Goal: Task Accomplishment & Management: Complete application form

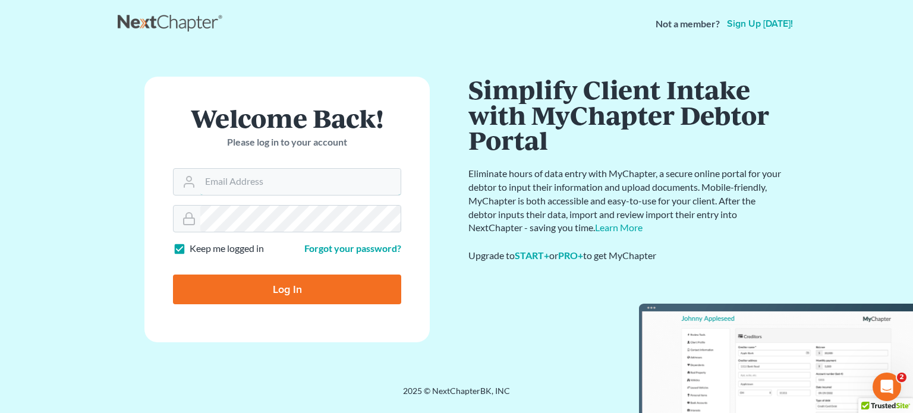
type input "[EMAIL_ADDRESS][PERSON_NAME][DOMAIN_NAME]"
click at [312, 290] on input "Log In" at bounding box center [287, 290] width 228 height 30
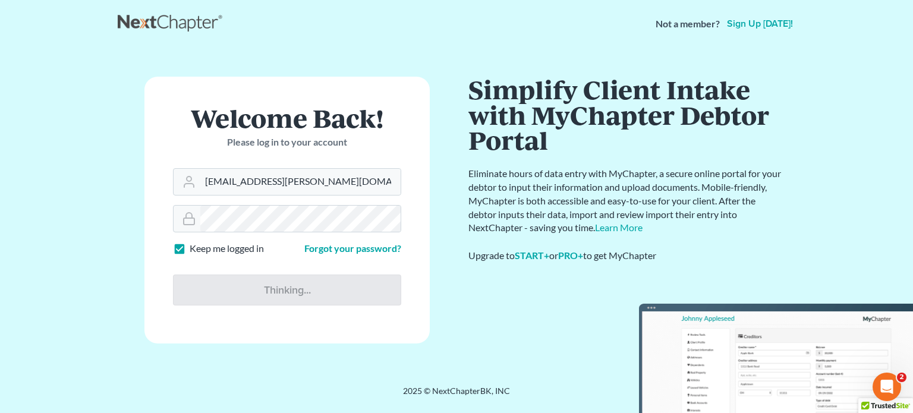
type input "Thinking..."
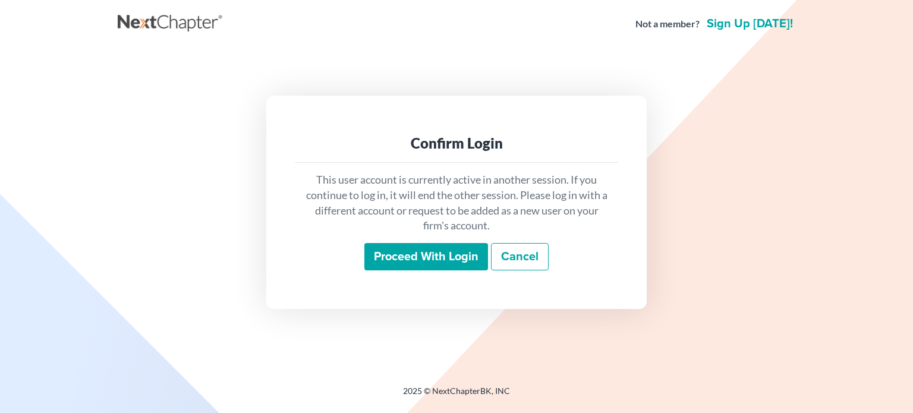
click at [439, 256] on input "Proceed with login" at bounding box center [426, 256] width 124 height 27
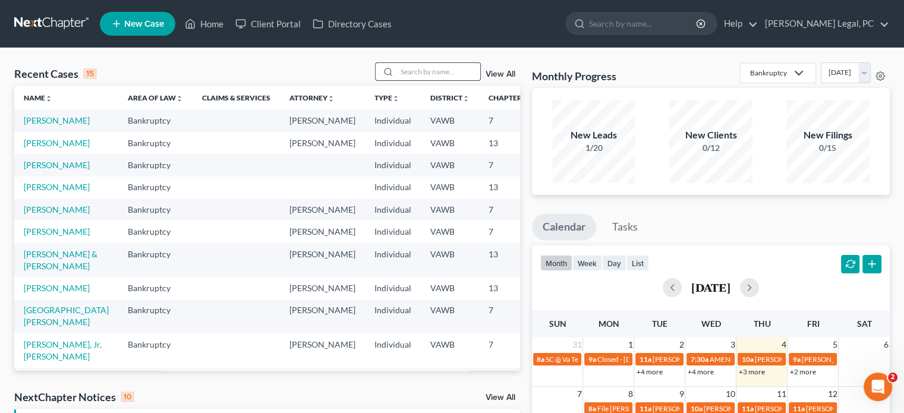
click at [413, 71] on input "search" at bounding box center [438, 71] width 83 height 17
click at [430, 75] on input "search" at bounding box center [438, 71] width 83 height 17
type input "riley"
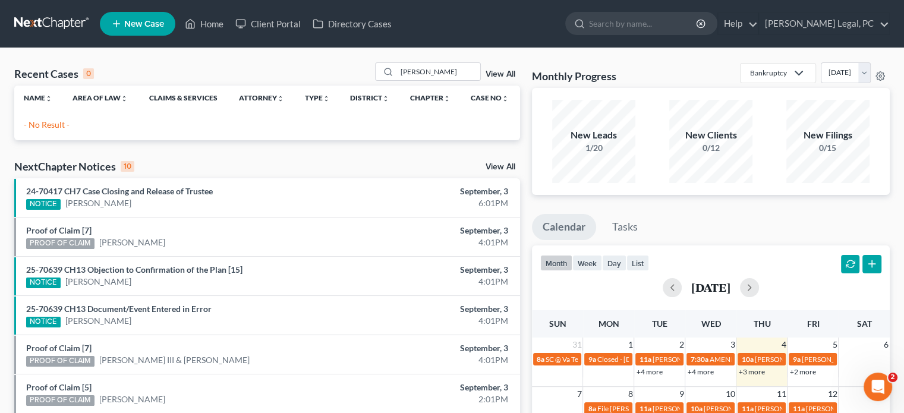
click at [134, 20] on span "New Case" at bounding box center [144, 24] width 40 height 9
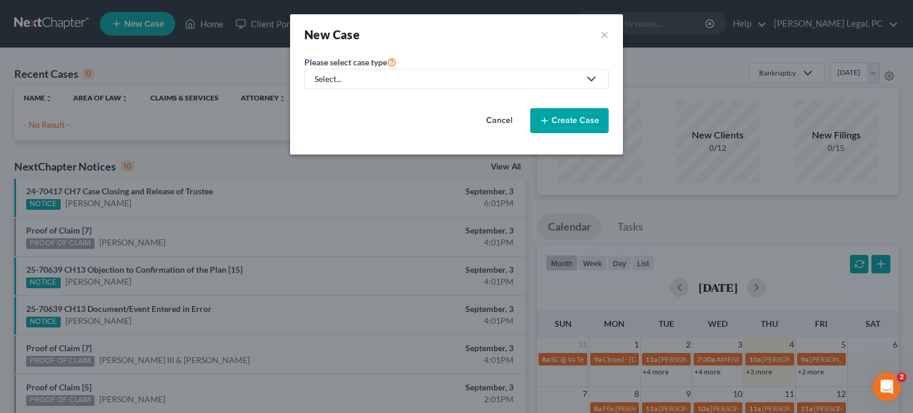
click at [380, 81] on div "Select..." at bounding box center [446, 79] width 265 height 12
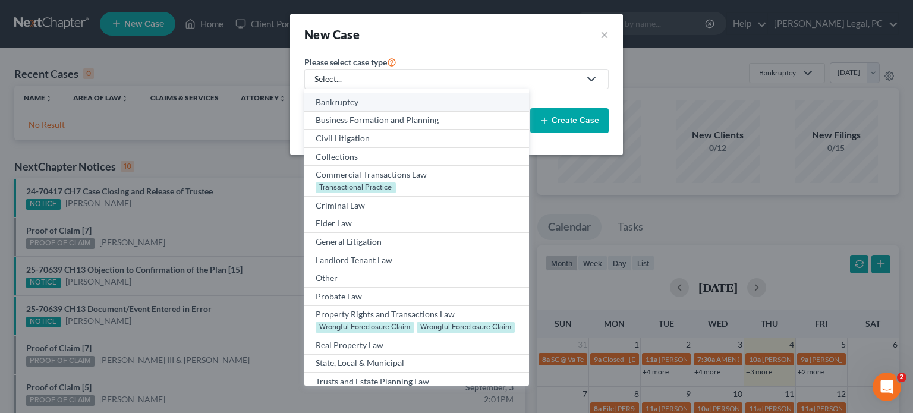
click at [371, 102] on div "Bankruptcy" at bounding box center [417, 102] width 202 height 12
select select "84"
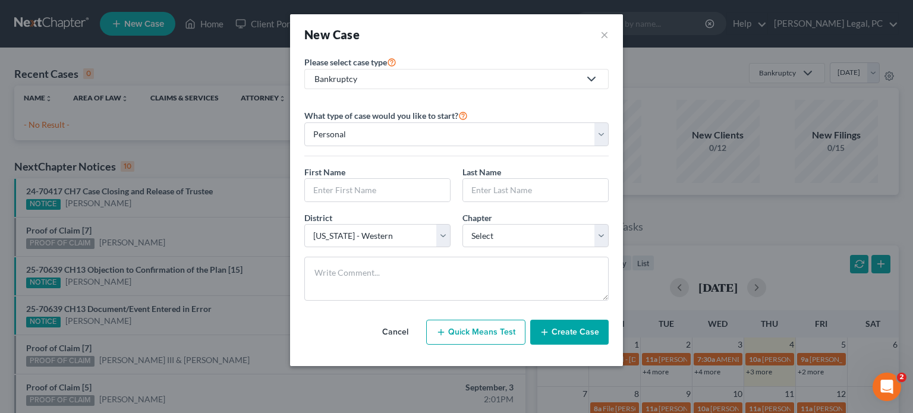
click at [336, 102] on div "What type of case would you like to start? Personal Business First Name * Last …" at bounding box center [456, 205] width 304 height 212
click at [317, 179] on input "text" at bounding box center [377, 190] width 145 height 23
type input "Alicia"
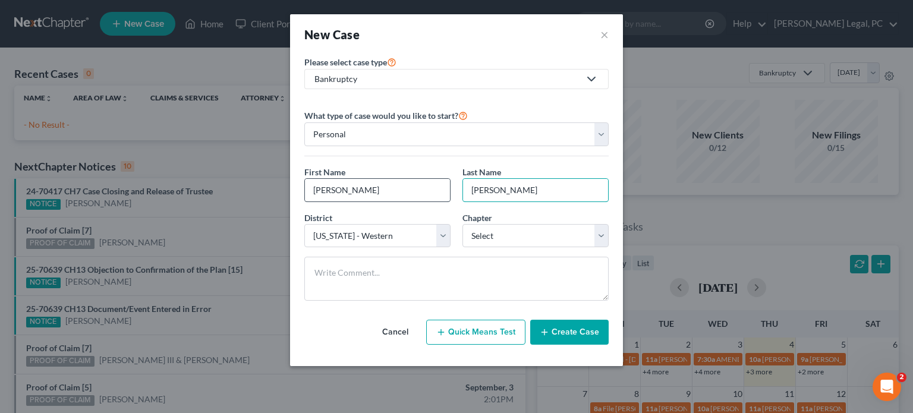
type input "Riley"
click at [593, 218] on div "Chapter * Select 7 11 12 13" at bounding box center [536, 230] width 158 height 36
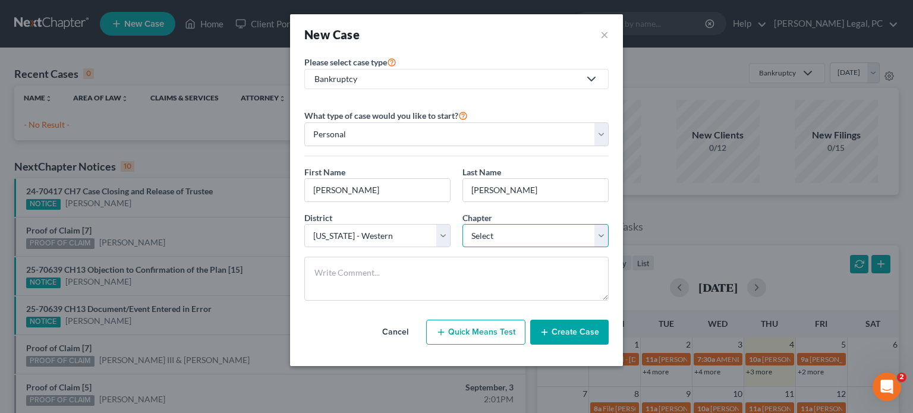
click at [604, 232] on select "Select 7 11 12 13" at bounding box center [536, 236] width 146 height 24
click at [461, 251] on div "District * Select Alabama - Middle Alabama - Northern Alabama - Southern Alaska…" at bounding box center [456, 235] width 316 height 46
click at [492, 237] on select "Select 7 11 12 13" at bounding box center [536, 236] width 146 height 24
select select "0"
click at [463, 224] on select "Select 7 11 12 13" at bounding box center [536, 236] width 146 height 24
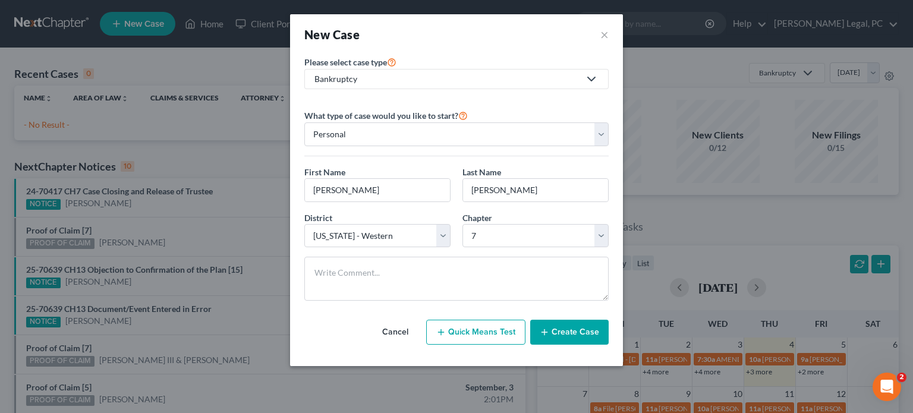
click at [567, 328] on button "Create Case" at bounding box center [569, 332] width 78 height 25
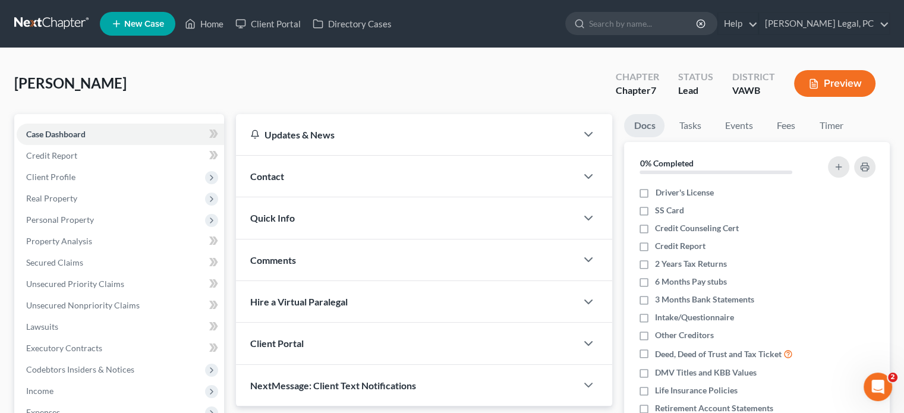
click at [259, 171] on span "Contact" at bounding box center [267, 176] width 34 height 11
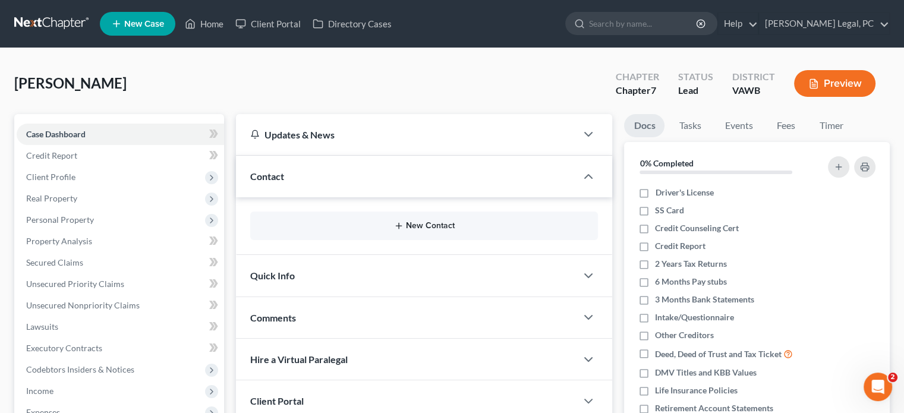
click at [435, 222] on button "New Contact" at bounding box center [424, 226] width 329 height 10
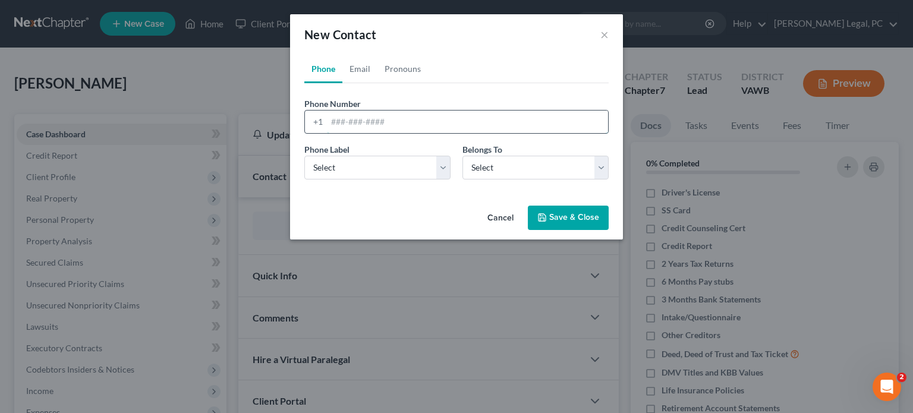
click at [335, 120] on input "tel" at bounding box center [467, 122] width 281 height 23
type input "276-266-4518"
click at [592, 214] on button "Save & Close" at bounding box center [568, 218] width 81 height 25
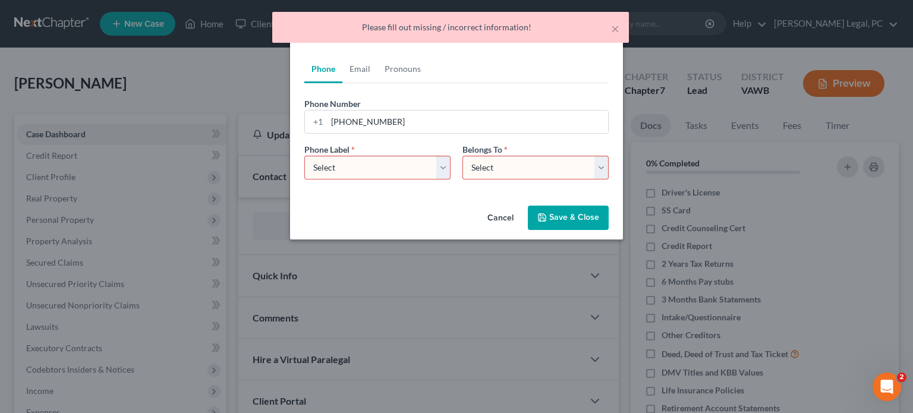
click at [442, 168] on select "Select Mobile Home Work Other" at bounding box center [377, 168] width 146 height 24
select select "0"
click at [304, 156] on select "Select Mobile Home Work Other" at bounding box center [377, 168] width 146 height 24
click at [604, 165] on select "Select Client Other" at bounding box center [536, 168] width 146 height 24
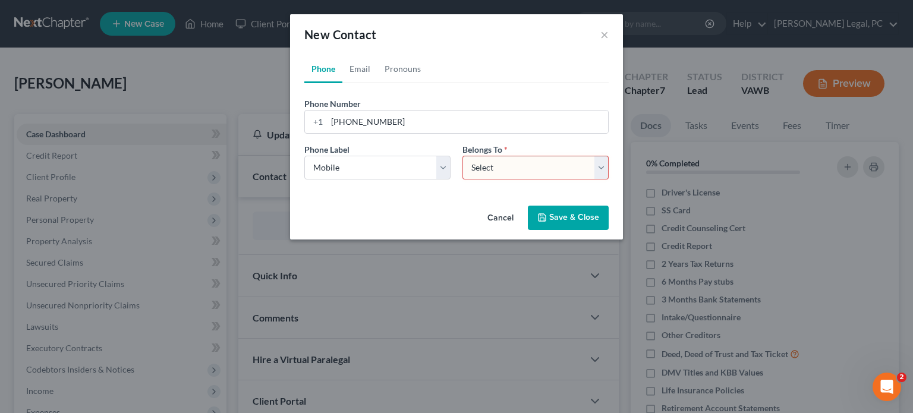
select select "0"
click at [463, 156] on select "Select Client Other" at bounding box center [536, 168] width 146 height 24
select select "0"
click at [358, 72] on link "Email" at bounding box center [359, 69] width 35 height 29
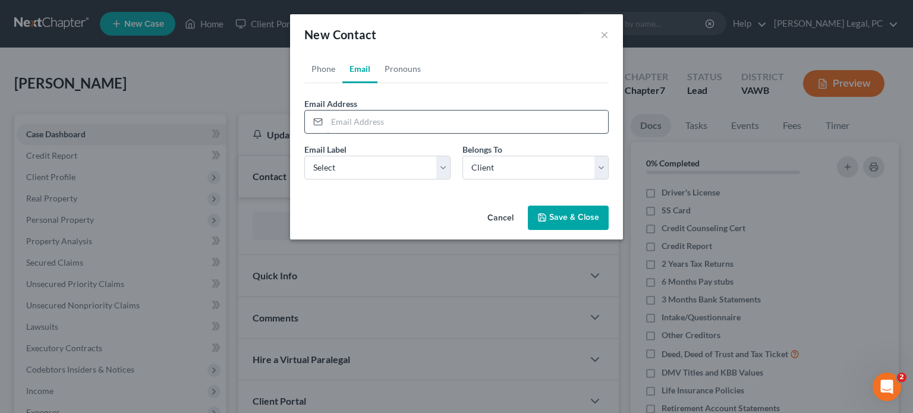
click at [336, 122] on input "email" at bounding box center [467, 122] width 281 height 23
type input "alicia_richardson@comcast.net"
click at [364, 161] on select "Select Home Work Other" at bounding box center [377, 168] width 146 height 24
select select "0"
click at [304, 156] on select "Select Home Work Other" at bounding box center [377, 168] width 146 height 24
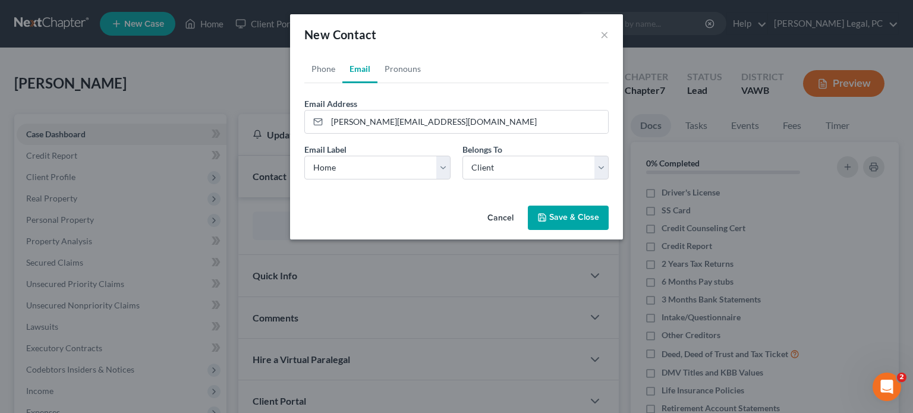
click at [596, 220] on button "Save & Close" at bounding box center [568, 218] width 81 height 25
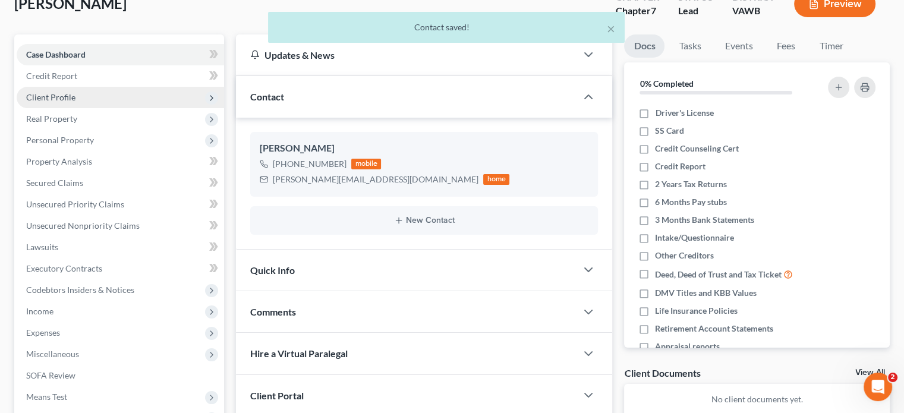
scroll to position [59, 0]
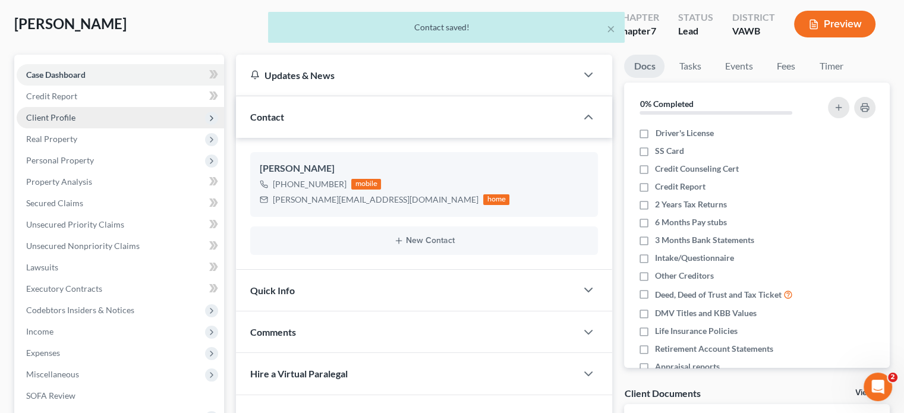
click at [67, 125] on span "Client Profile" at bounding box center [120, 117] width 207 height 21
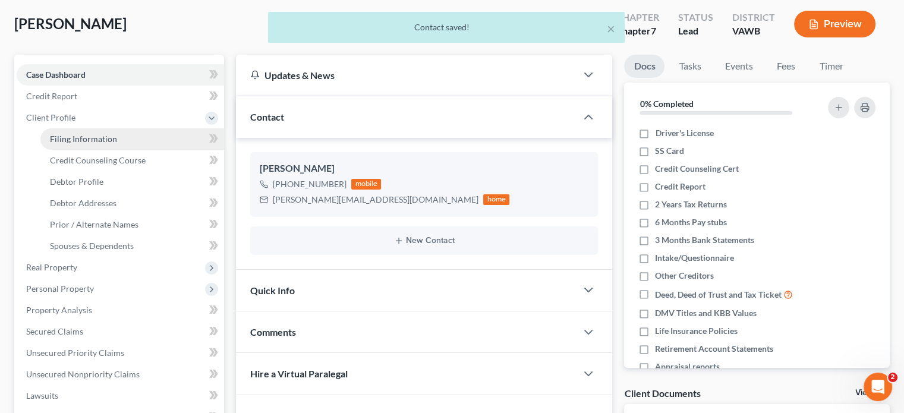
click at [96, 139] on span "Filing Information" at bounding box center [83, 139] width 67 height 10
select select "1"
select select "0"
select select "84"
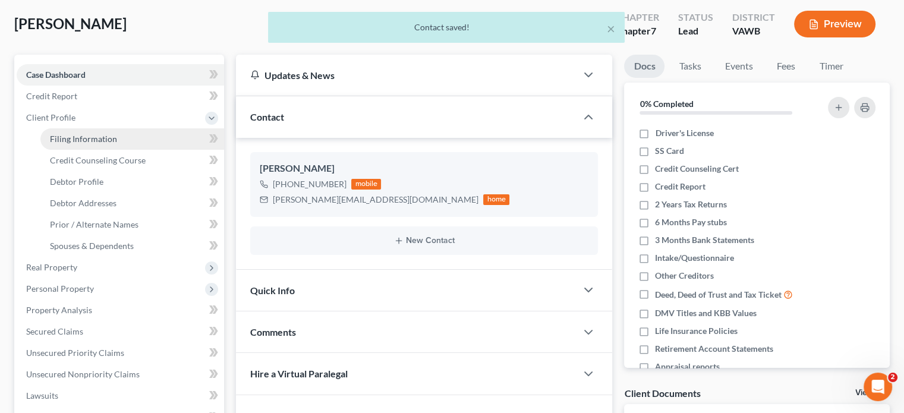
select select "48"
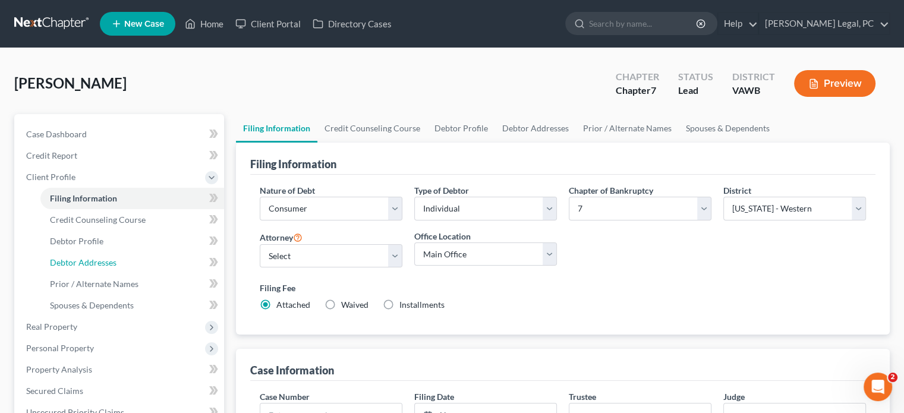
drag, startPoint x: 75, startPoint y: 264, endPoint x: 212, endPoint y: 228, distance: 140.7
click at [75, 263] on span "Debtor Addresses" at bounding box center [83, 262] width 67 height 10
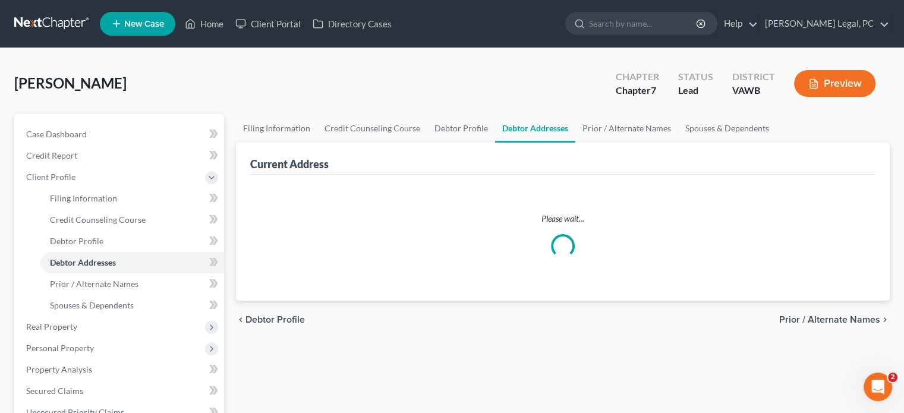
select select "0"
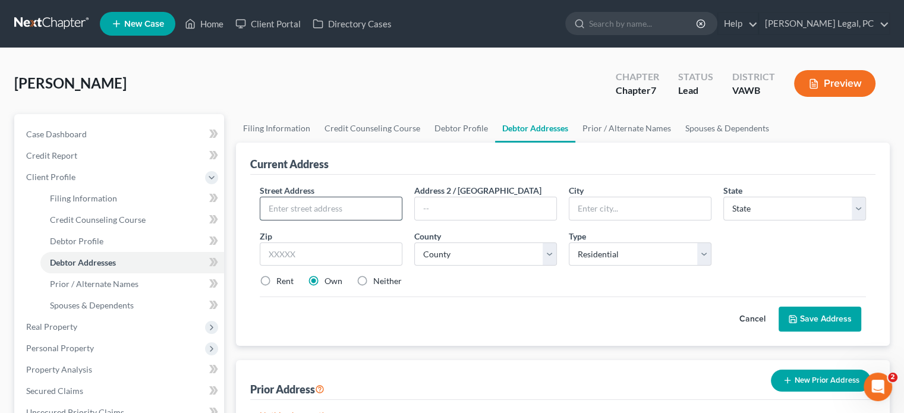
click at [311, 211] on input "text" at bounding box center [330, 208] width 141 height 23
type input "658 Kelly Hill Road"
type input "Atkins"
select select "48"
type input "24311"
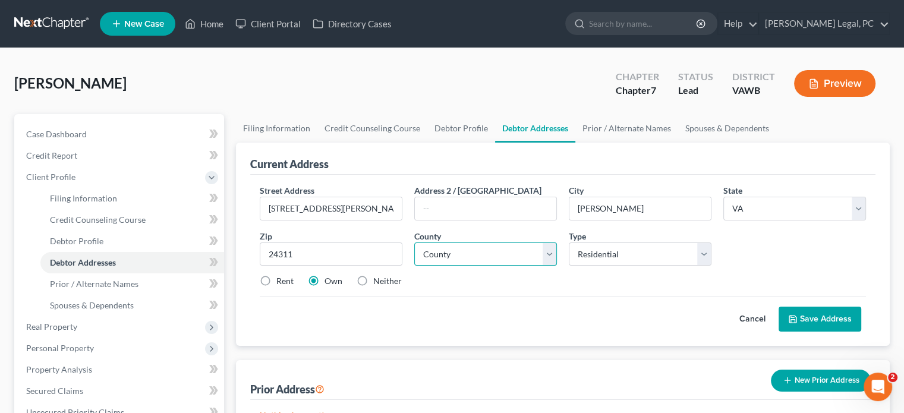
click at [554, 252] on select "County [GEOGRAPHIC_DATA] [GEOGRAPHIC_DATA] [GEOGRAPHIC_DATA] [GEOGRAPHIC_DATA] …" at bounding box center [485, 255] width 143 height 24
select select "115"
click at [414, 243] on select "County [GEOGRAPHIC_DATA] [GEOGRAPHIC_DATA] [GEOGRAPHIC_DATA] [GEOGRAPHIC_DATA] …" at bounding box center [485, 255] width 143 height 24
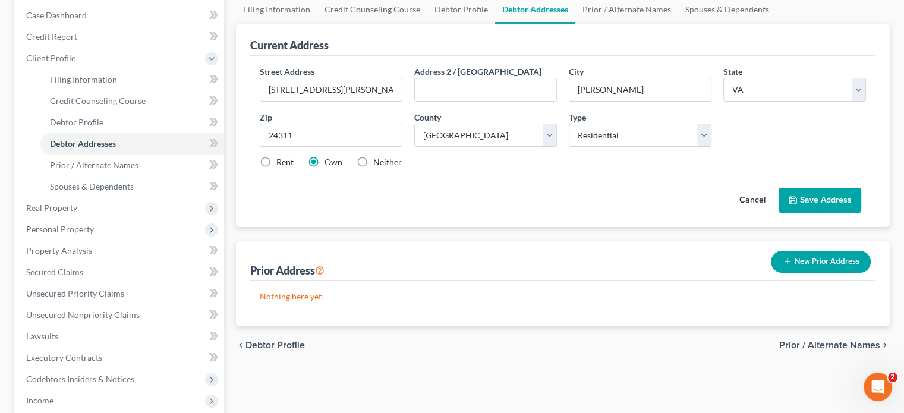
click at [838, 192] on button "Save Address" at bounding box center [820, 200] width 83 height 25
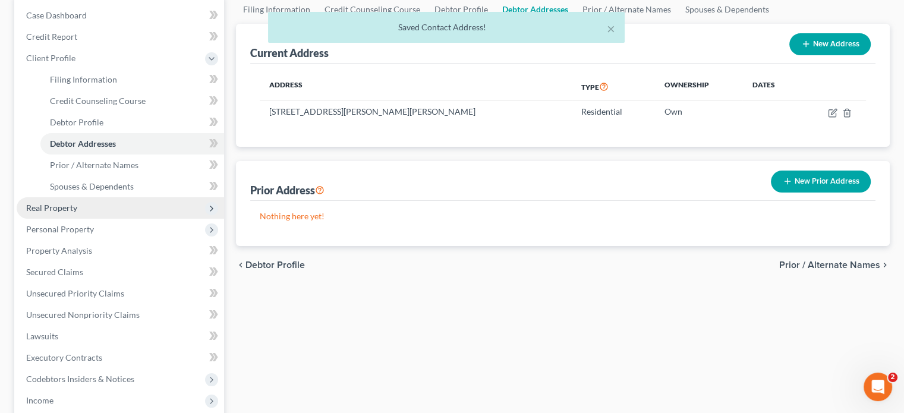
scroll to position [59, 0]
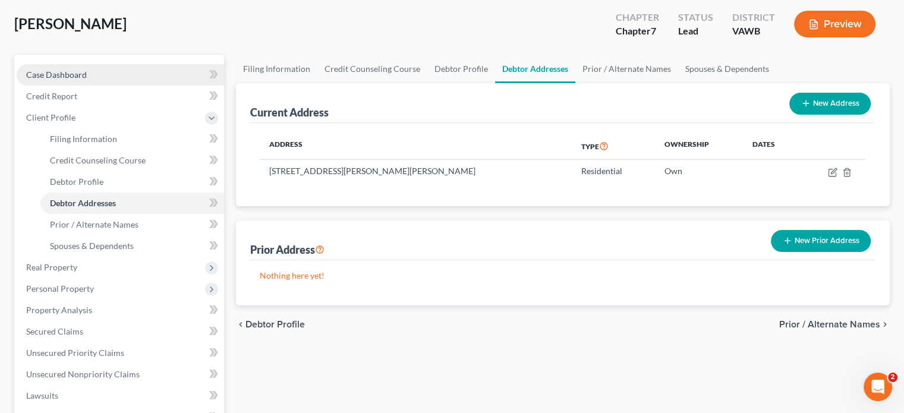
click at [64, 72] on span "Case Dashboard" at bounding box center [56, 75] width 61 height 10
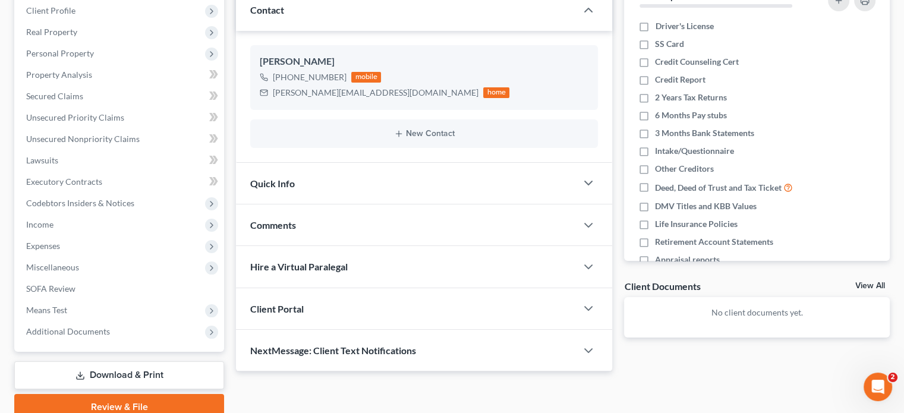
scroll to position [218, 0]
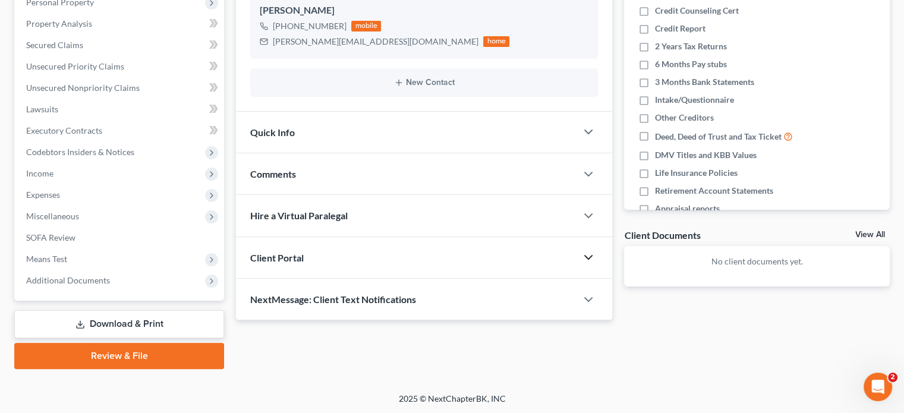
click at [595, 258] on icon "button" at bounding box center [588, 257] width 14 height 14
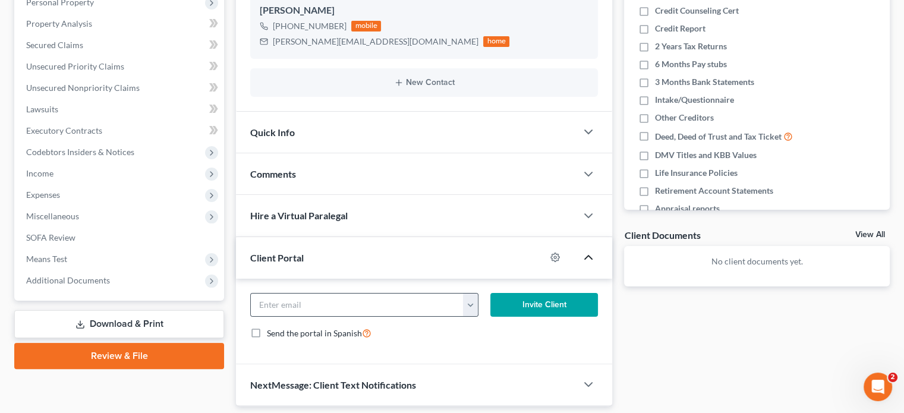
click at [476, 306] on button "button" at bounding box center [470, 305] width 14 height 23
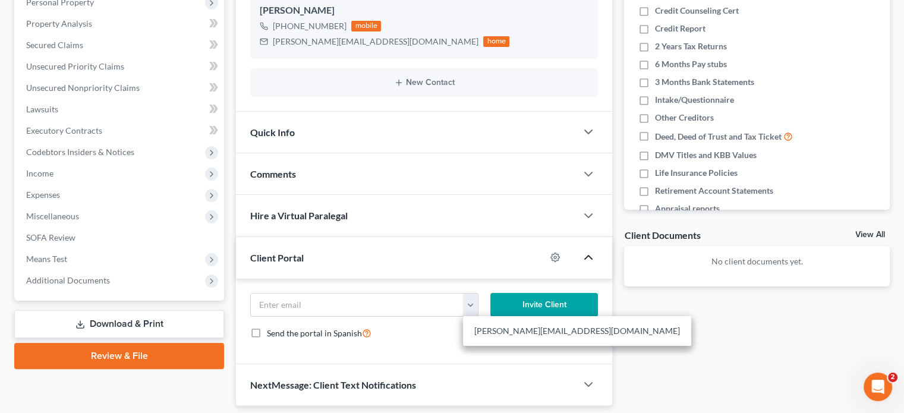
click at [482, 332] on link "alicia_richardson@comcast.net" at bounding box center [577, 331] width 228 height 20
type input "alicia_richardson@comcast.net"
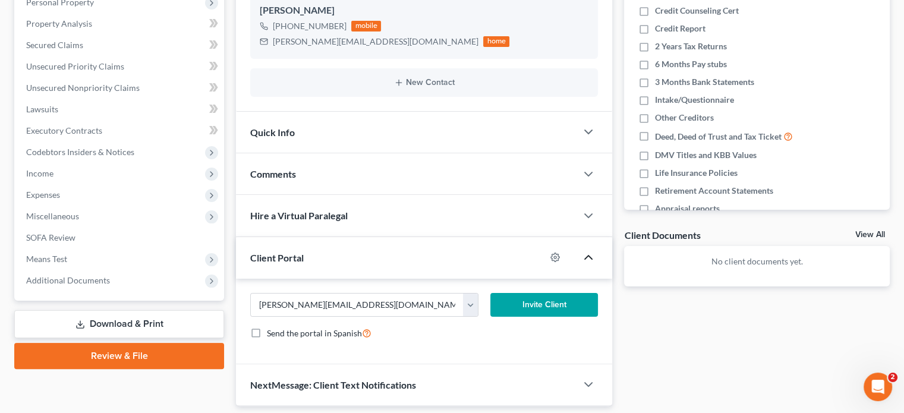
click at [509, 308] on button "Invite Client" at bounding box center [544, 305] width 108 height 24
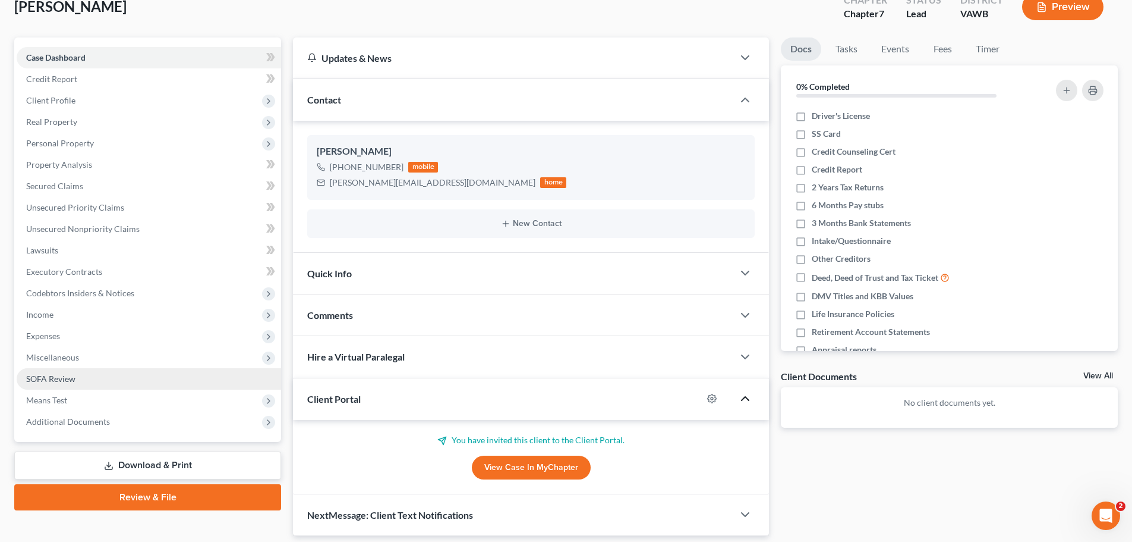
scroll to position [116, 0]
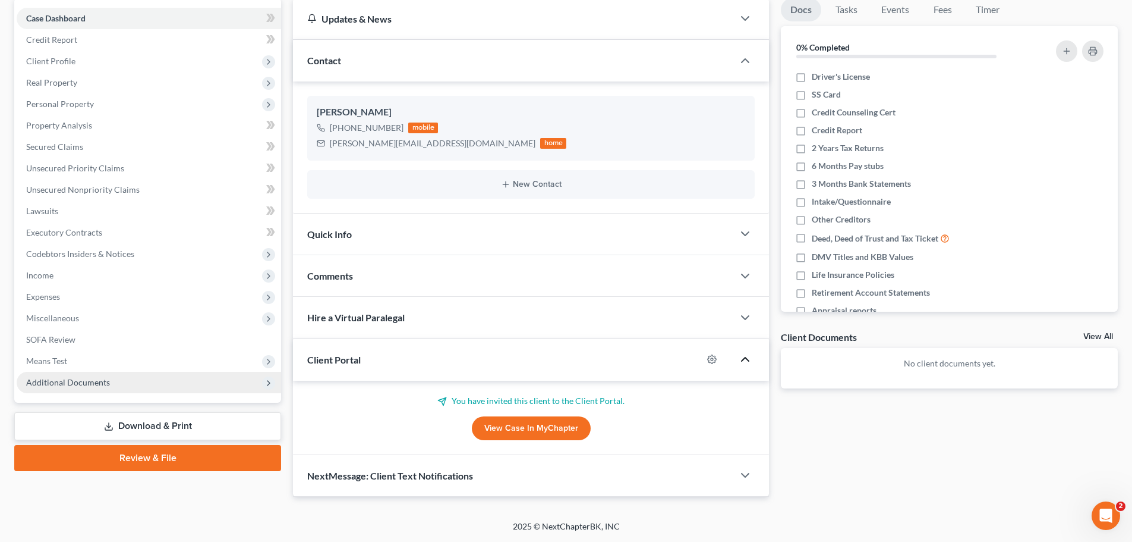
click at [59, 373] on span "Additional Documents" at bounding box center [149, 382] width 265 height 21
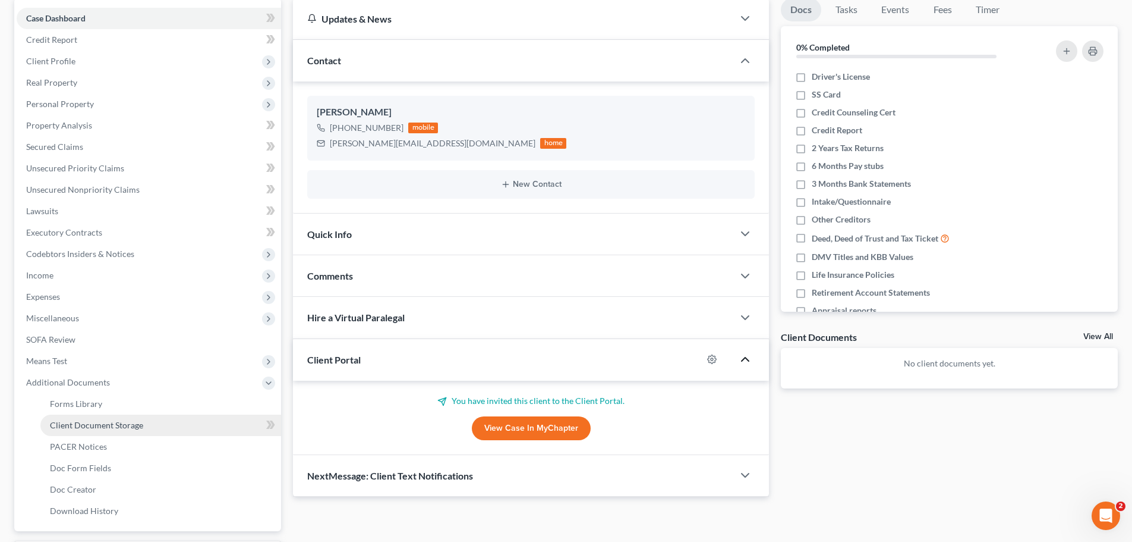
click at [83, 413] on span "Client Document Storage" at bounding box center [96, 425] width 93 height 10
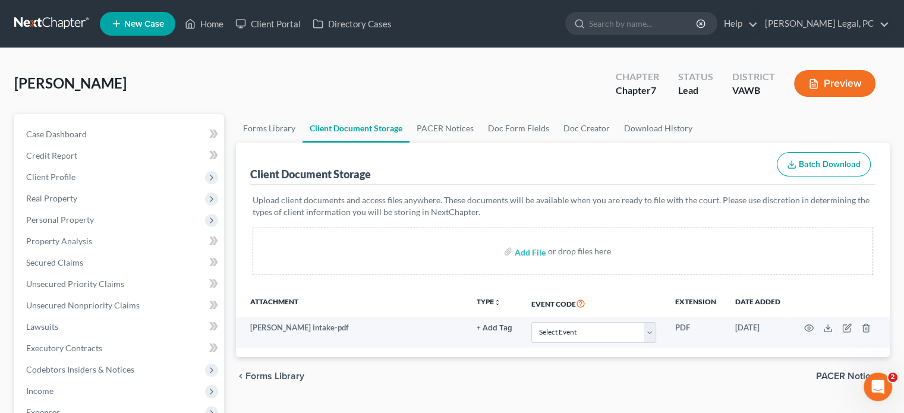
click at [64, 16] on link at bounding box center [52, 23] width 76 height 21
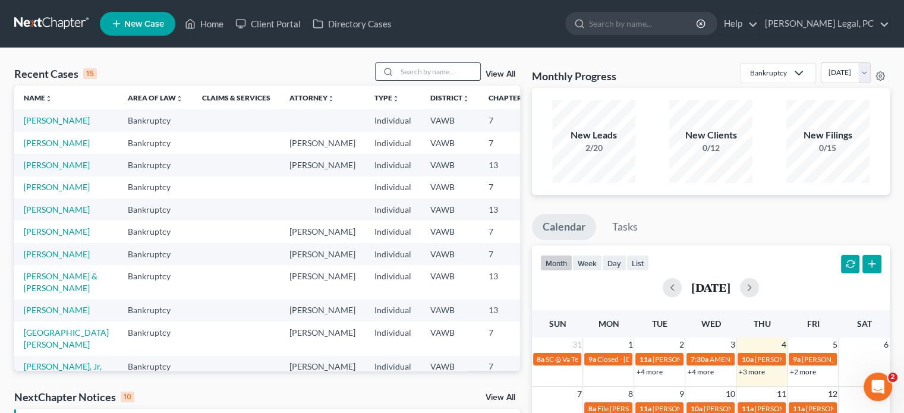
click at [405, 71] on input "search" at bounding box center [438, 71] width 83 height 17
type input "smith"
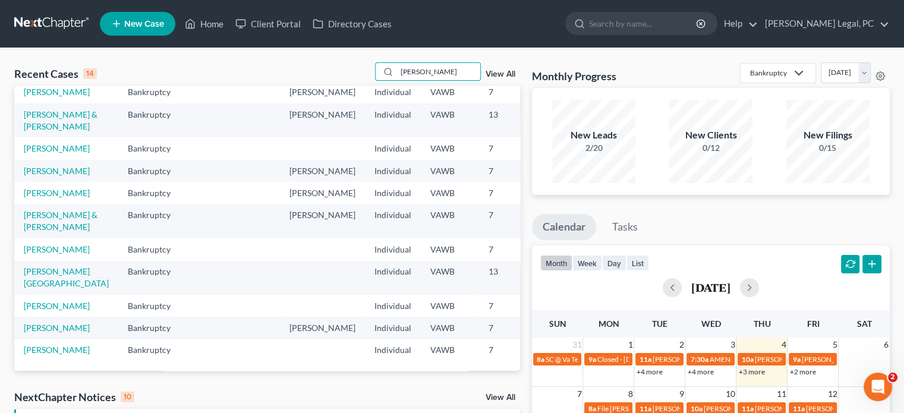
click at [137, 20] on span "New Case" at bounding box center [144, 24] width 40 height 9
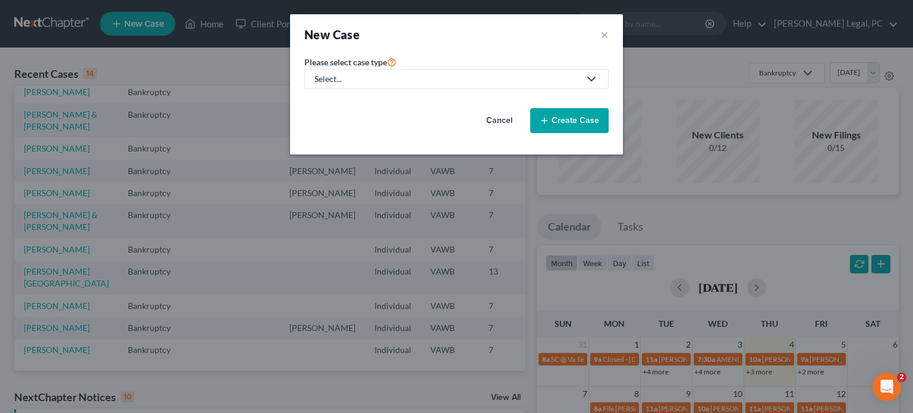
click at [593, 81] on icon at bounding box center [591, 79] width 14 height 14
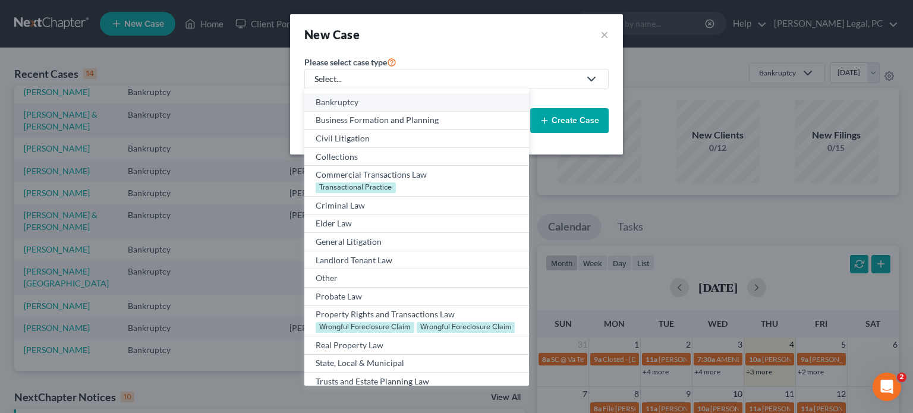
click at [408, 108] on link "Bankruptcy" at bounding box center [416, 102] width 225 height 18
select select "84"
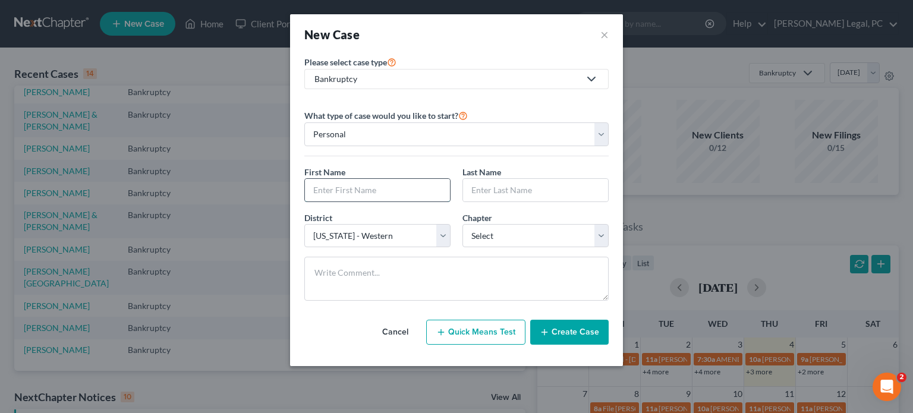
click at [381, 195] on input "text" at bounding box center [377, 190] width 145 height 23
type input "Crystal"
type input "Smith"
select select "0"
click at [562, 332] on button "Create Case" at bounding box center [569, 332] width 78 height 25
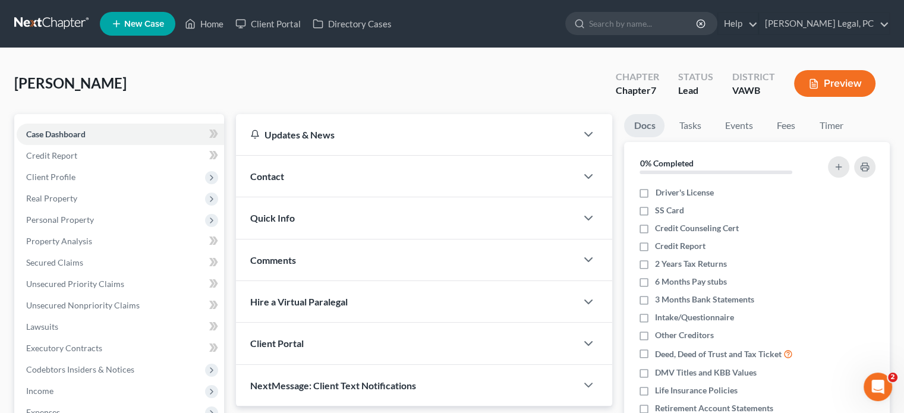
click at [266, 175] on span "Contact" at bounding box center [267, 176] width 34 height 11
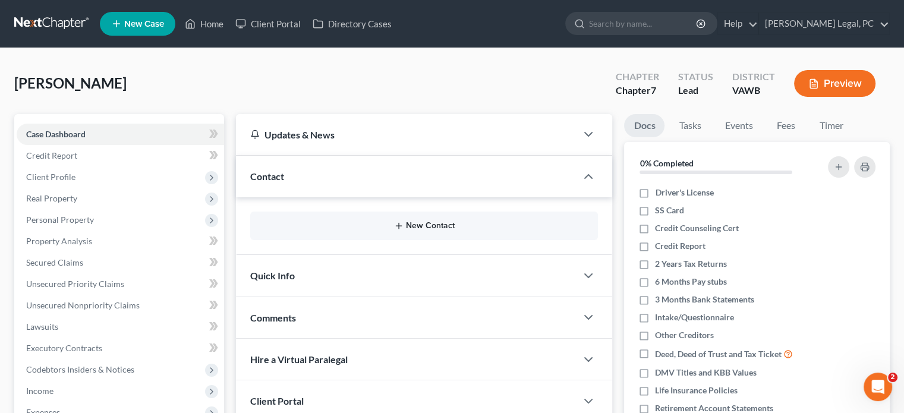
click at [411, 221] on button "New Contact" at bounding box center [424, 226] width 329 height 10
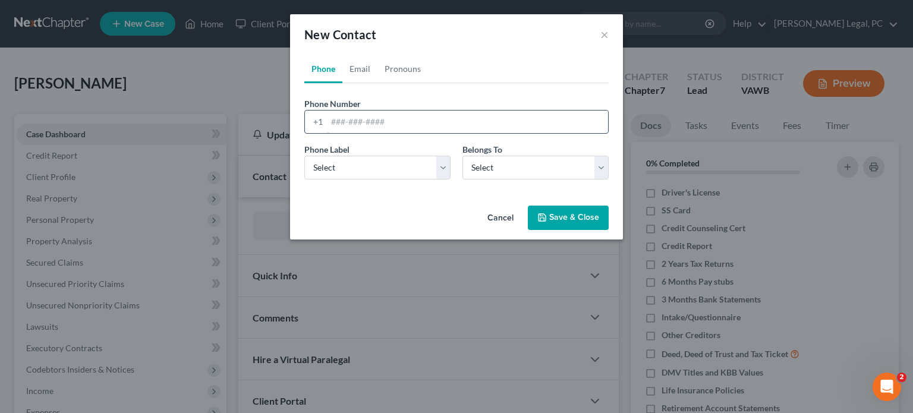
click at [331, 117] on input "tel" at bounding box center [467, 122] width 281 height 23
click at [347, 121] on input "2766207775" at bounding box center [467, 122] width 281 height 23
click at [364, 119] on input "276-6207775" at bounding box center [467, 122] width 281 height 23
type input "276-620-7775"
click at [351, 162] on select "Select Mobile Home Work Other" at bounding box center [377, 168] width 146 height 24
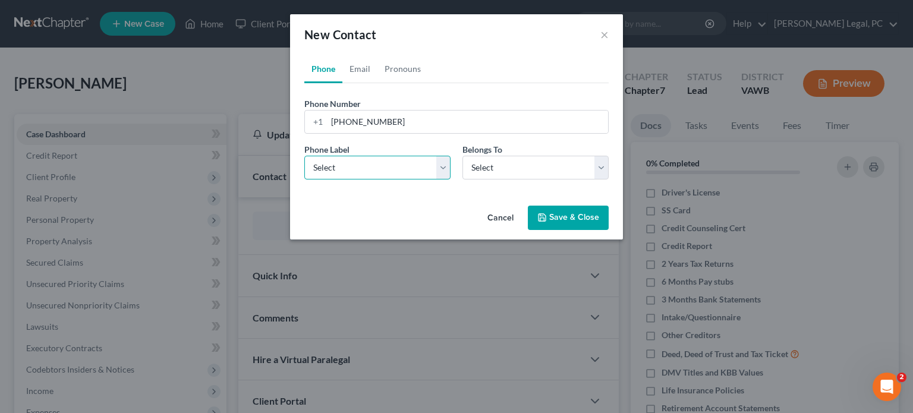
click at [304, 156] on select "Select Mobile Home Work Other" at bounding box center [377, 168] width 146 height 24
click at [350, 173] on select "Select Mobile Home Work Other" at bounding box center [377, 168] width 146 height 24
select select "0"
click at [304, 156] on select "Select Mobile Home Work Other" at bounding box center [377, 168] width 146 height 24
click at [497, 163] on select "Select Client Other" at bounding box center [536, 168] width 146 height 24
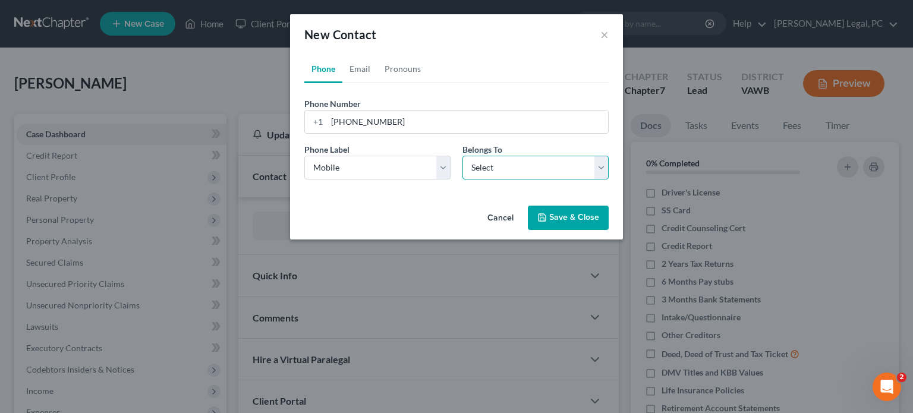
select select "0"
click at [463, 156] on select "Select Client Other" at bounding box center [536, 168] width 146 height 24
drag, startPoint x: 361, startPoint y: 66, endPoint x: 369, endPoint y: 113, distance: 47.6
click at [360, 66] on link "Email" at bounding box center [359, 69] width 35 height 29
click at [339, 124] on input "email" at bounding box center [467, 122] width 281 height 23
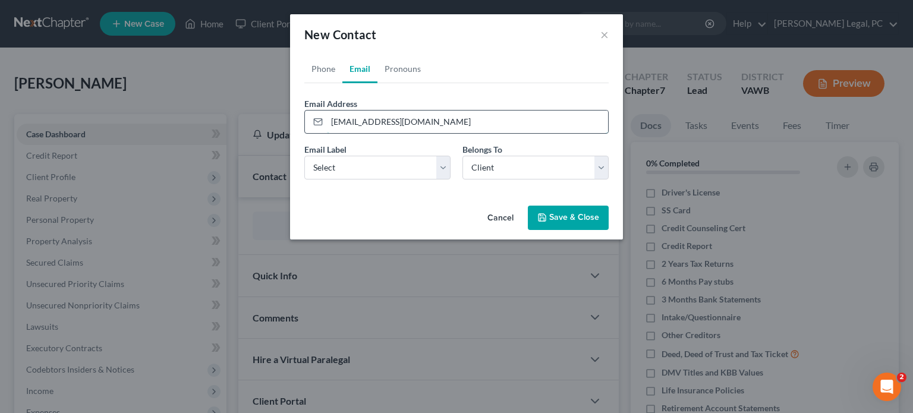
type input "ccregger0707@gmail.com"
select select "0"
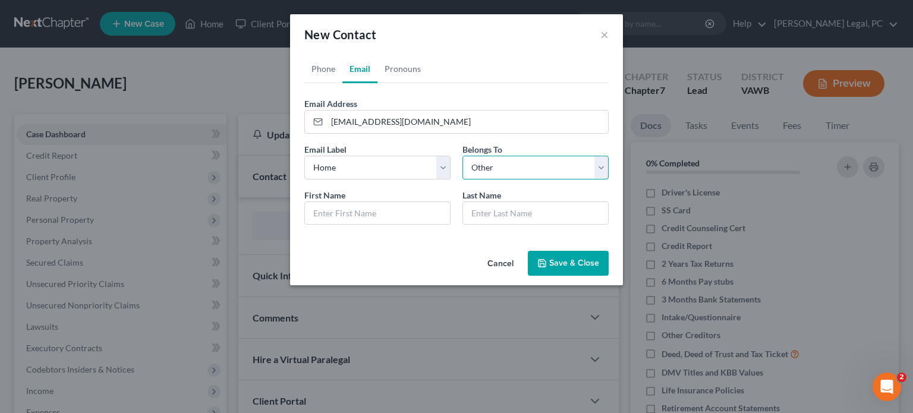
click at [606, 171] on select "Select Client Other" at bounding box center [536, 168] width 146 height 24
select select "0"
click at [463, 156] on select "Select Client Other" at bounding box center [536, 168] width 146 height 24
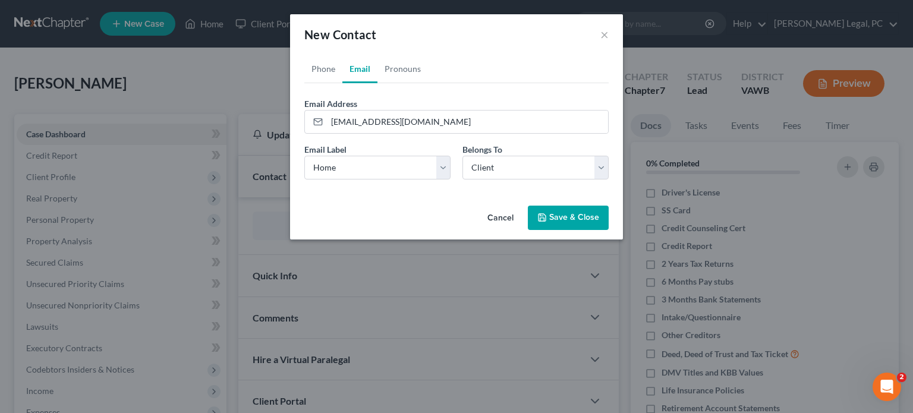
click at [549, 215] on button "Save & Close" at bounding box center [568, 218] width 81 height 25
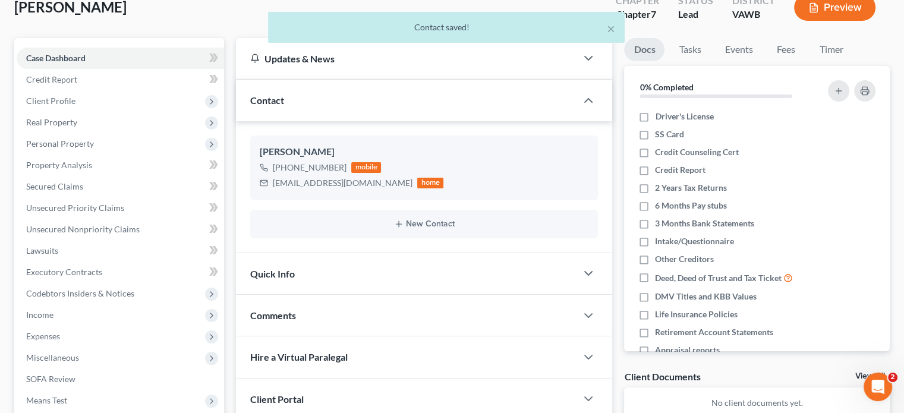
scroll to position [119, 0]
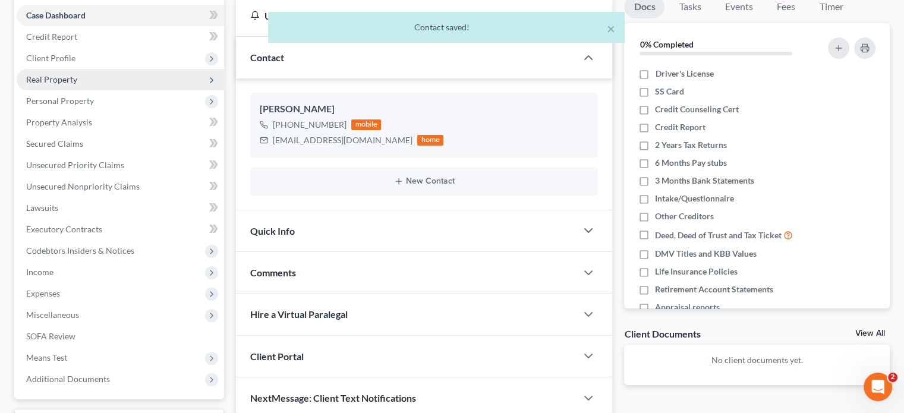
click at [64, 80] on span "Real Property" at bounding box center [51, 79] width 51 height 10
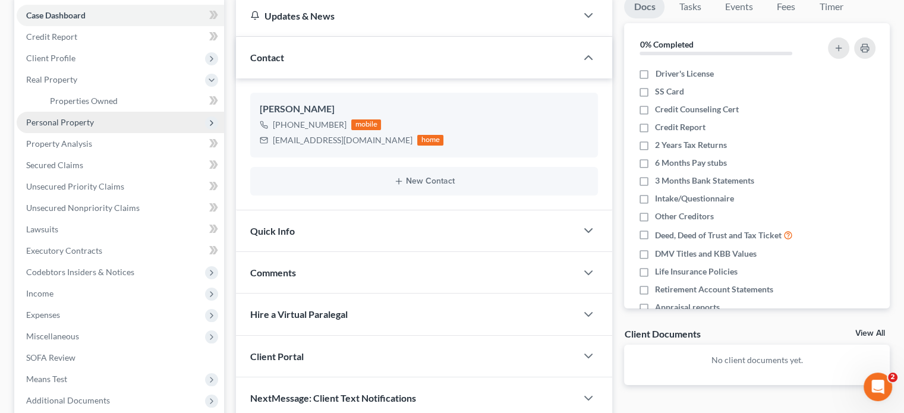
click at [64, 118] on span "Personal Property" at bounding box center [60, 122] width 68 height 10
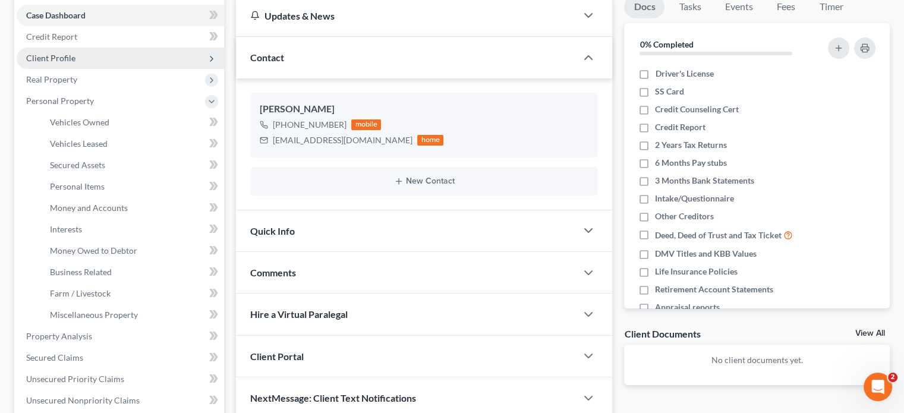
click at [76, 59] on span "Client Profile" at bounding box center [120, 58] width 207 height 21
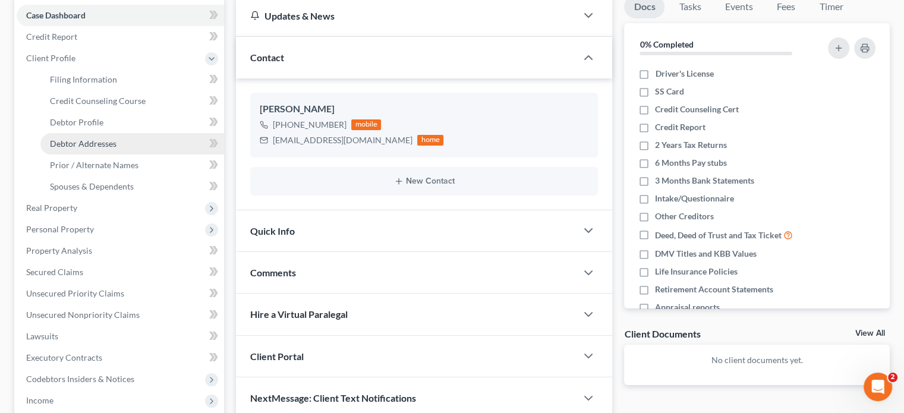
click at [86, 147] on span "Debtor Addresses" at bounding box center [83, 144] width 67 height 10
select select "0"
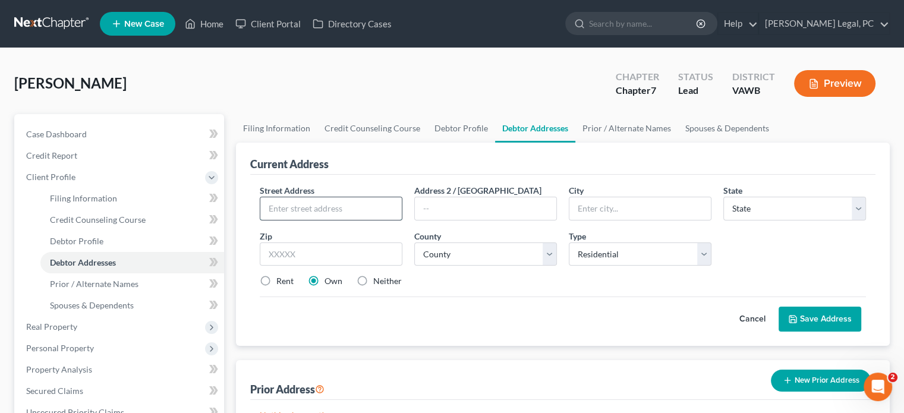
click at [374, 213] on input "text" at bounding box center [330, 208] width 141 height 23
type input "5924 W. Lee Highway"
type input "Rural Retreat"
select select "48"
type input "24368"
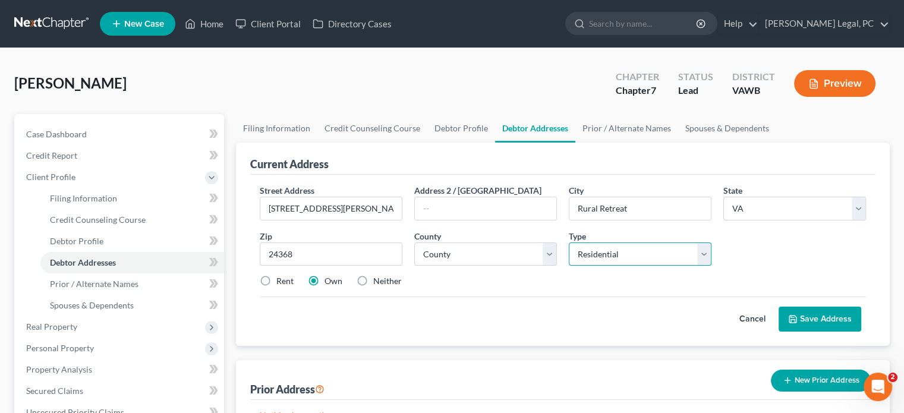
click at [708, 260] on select "Select Residential Mailing Rental Business" at bounding box center [640, 255] width 143 height 24
click at [569, 243] on select "Select Residential Mailing Rental Business" at bounding box center [640, 255] width 143 height 24
click at [550, 260] on select "County [GEOGRAPHIC_DATA] [GEOGRAPHIC_DATA] [GEOGRAPHIC_DATA] [GEOGRAPHIC_DATA] …" at bounding box center [485, 255] width 143 height 24
select select "132"
click at [414, 243] on select "County [GEOGRAPHIC_DATA] [GEOGRAPHIC_DATA] [GEOGRAPHIC_DATA] [GEOGRAPHIC_DATA] …" at bounding box center [485, 255] width 143 height 24
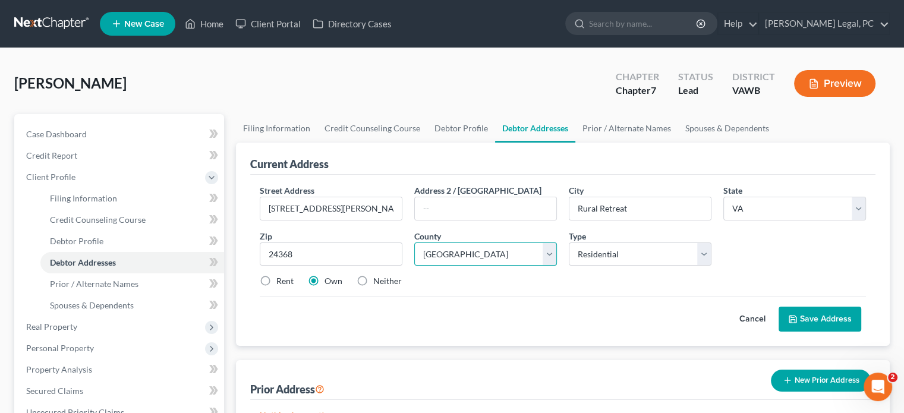
scroll to position [59, 0]
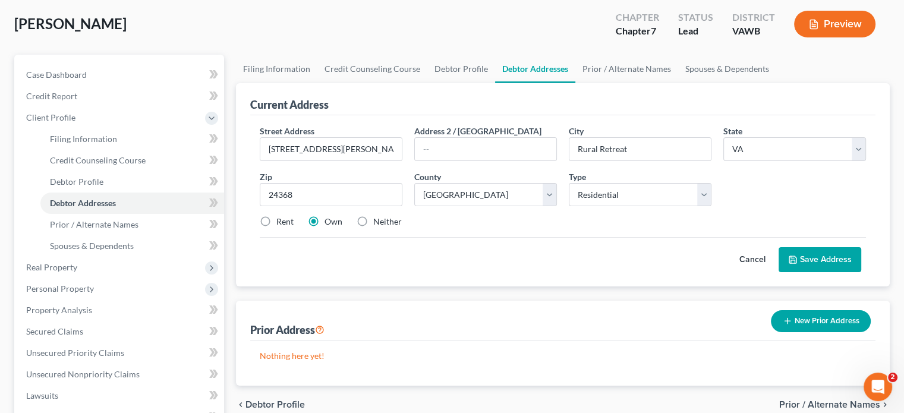
click at [801, 254] on button "Save Address" at bounding box center [820, 259] width 83 height 25
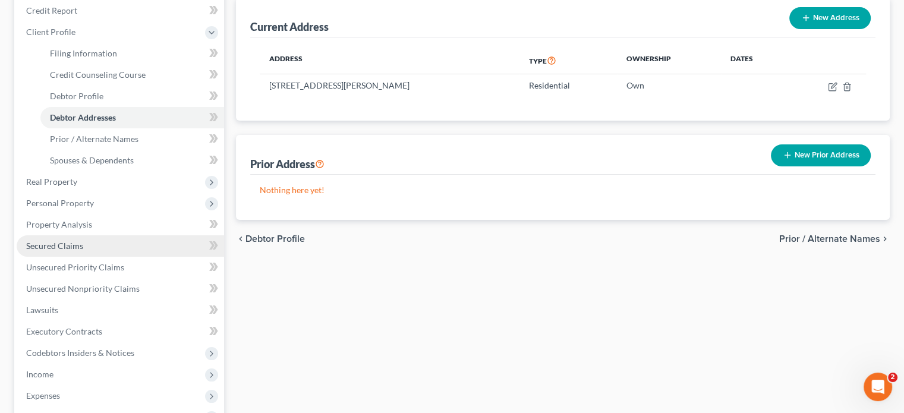
scroll to position [119, 0]
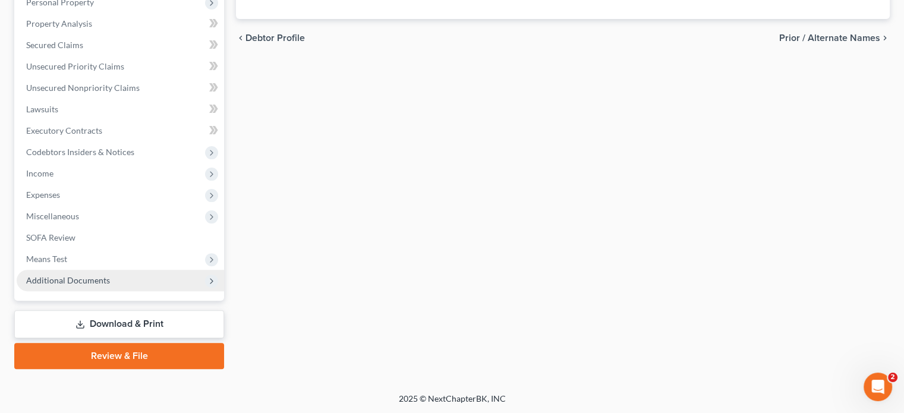
click at [81, 276] on span "Additional Documents" at bounding box center [68, 280] width 84 height 10
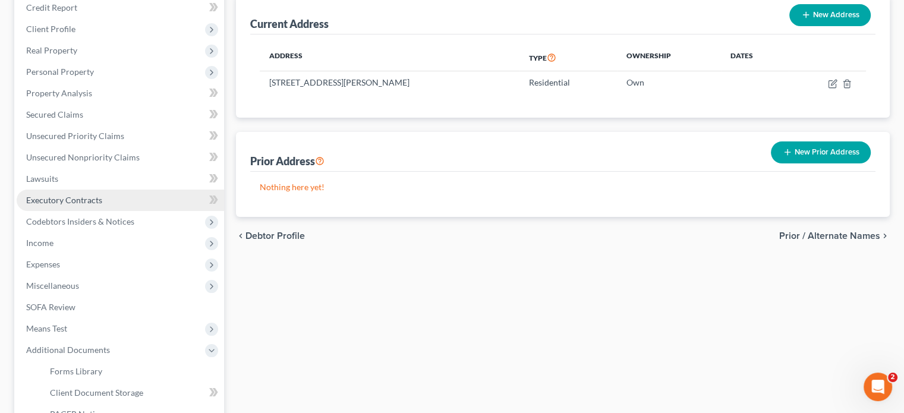
scroll to position [218, 0]
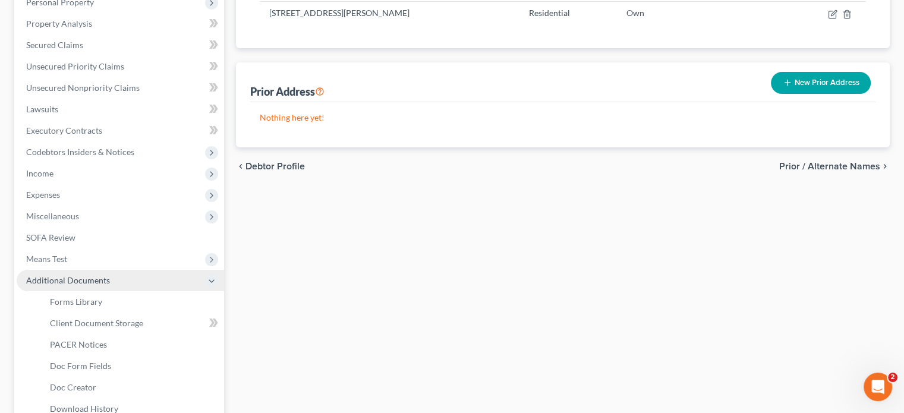
click at [95, 287] on span "Additional Documents" at bounding box center [120, 280] width 207 height 21
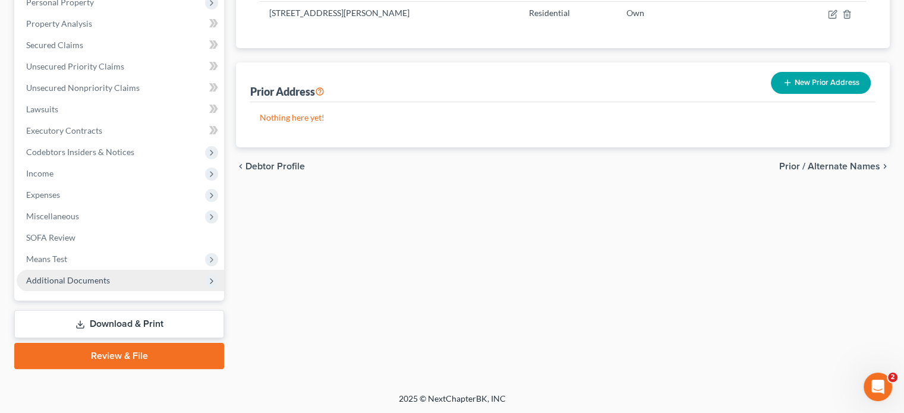
click at [124, 282] on span "Additional Documents" at bounding box center [120, 280] width 207 height 21
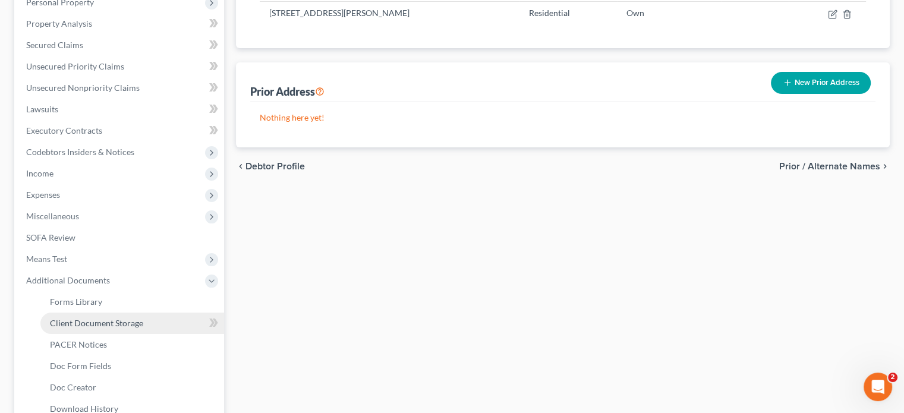
click at [133, 313] on link "Client Document Storage" at bounding box center [132, 323] width 184 height 21
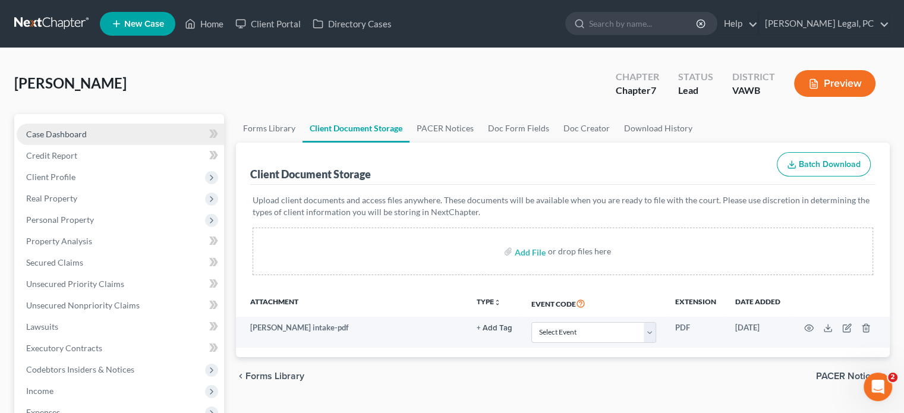
click at [75, 141] on link "Case Dashboard" at bounding box center [120, 134] width 207 height 21
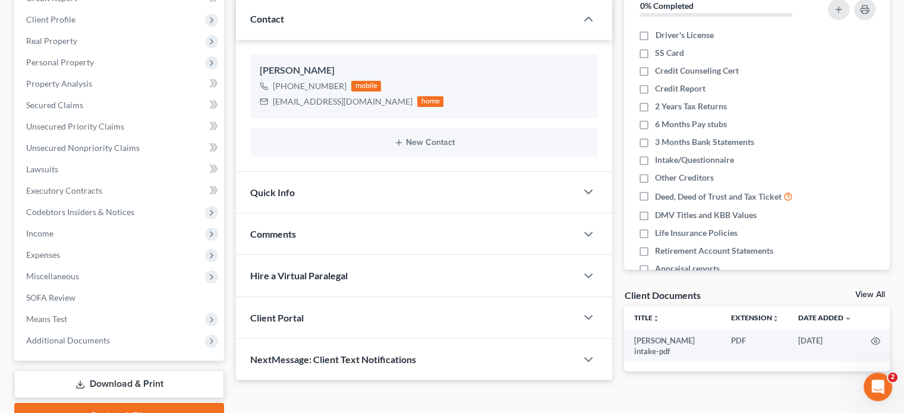
scroll to position [218, 0]
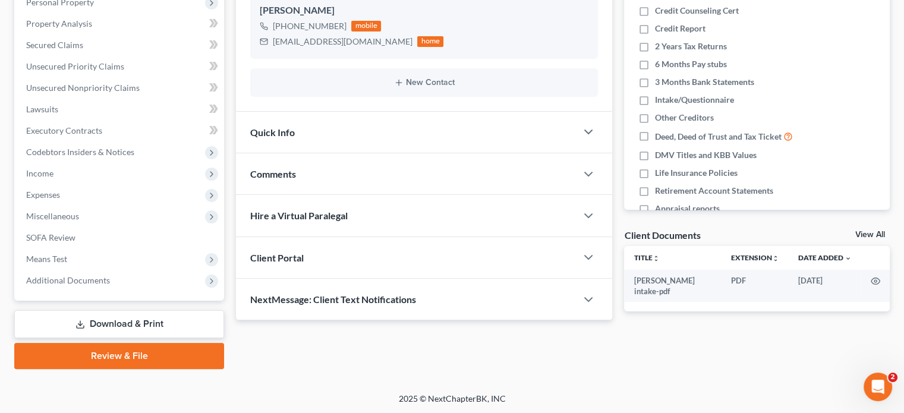
click at [295, 256] on span "Client Portal" at bounding box center [277, 257] width 54 height 11
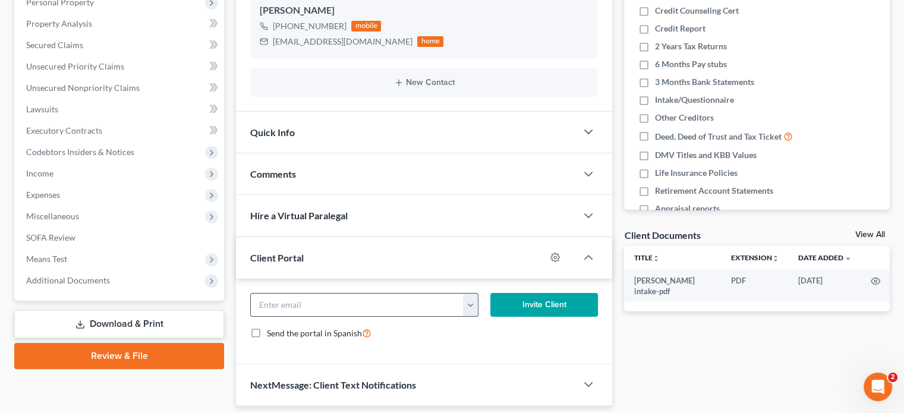
click at [465, 303] on button "button" at bounding box center [470, 305] width 14 height 23
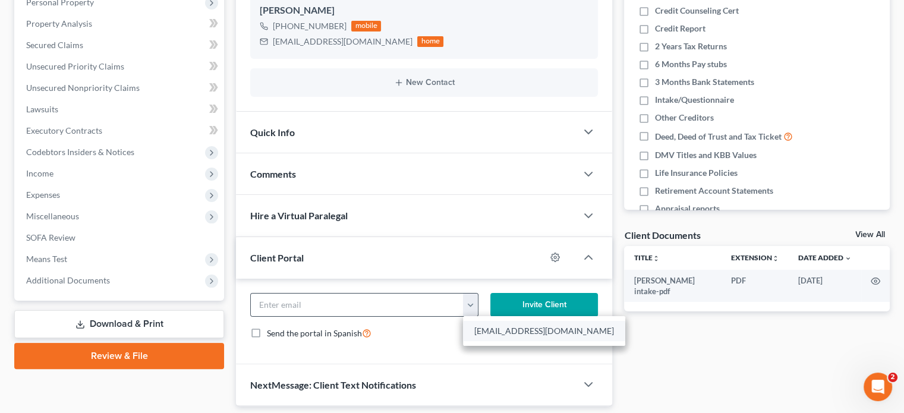
click at [489, 332] on link "ccregger0707@gmail.com" at bounding box center [544, 331] width 162 height 20
type input "ccregger0707@gmail.com"
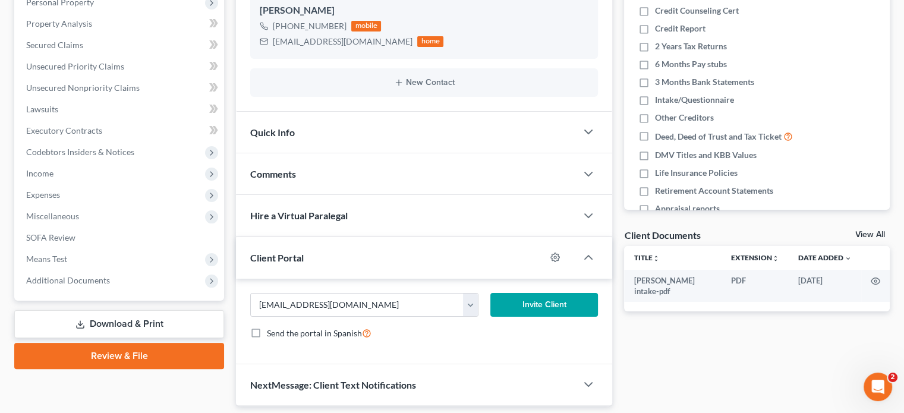
click at [537, 305] on button "Invite Client" at bounding box center [544, 305] width 108 height 24
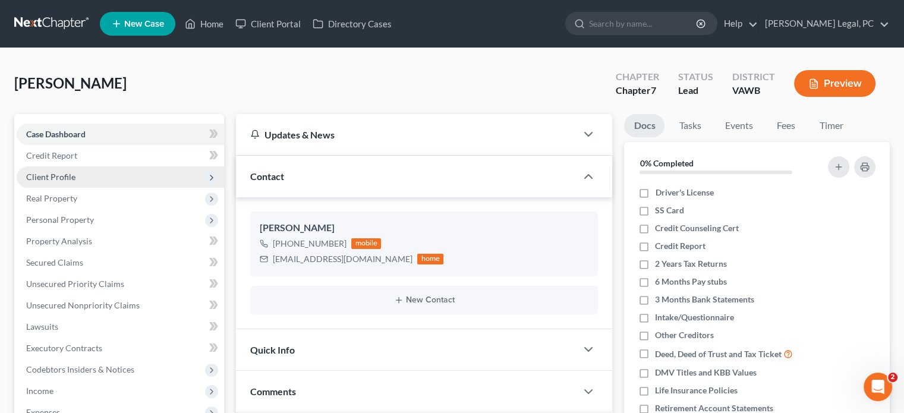
scroll to position [0, 0]
click at [45, 32] on link at bounding box center [52, 23] width 76 height 21
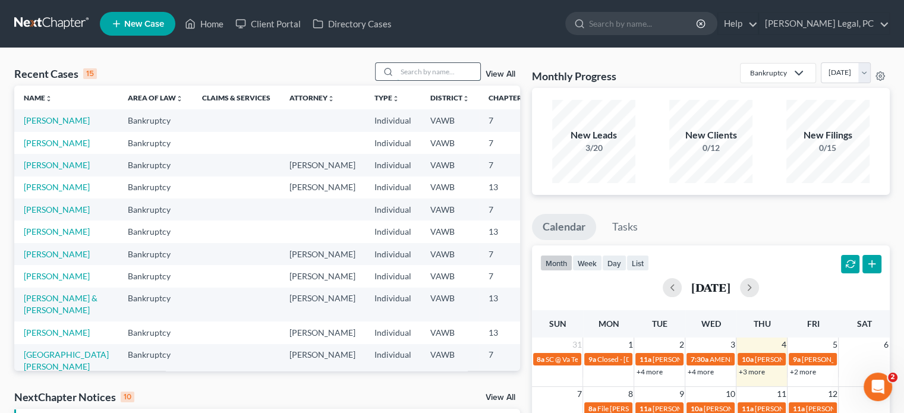
click at [436, 70] on input "search" at bounding box center [438, 71] width 83 height 17
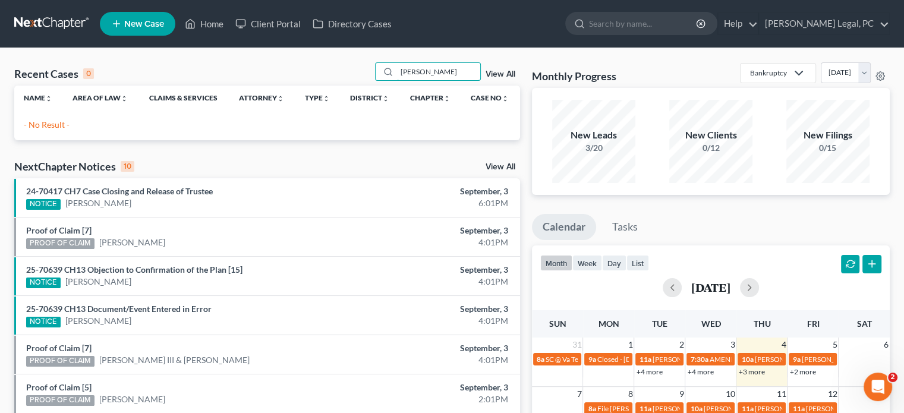
type input "[PERSON_NAME]"
click at [121, 29] on icon at bounding box center [116, 24] width 11 height 14
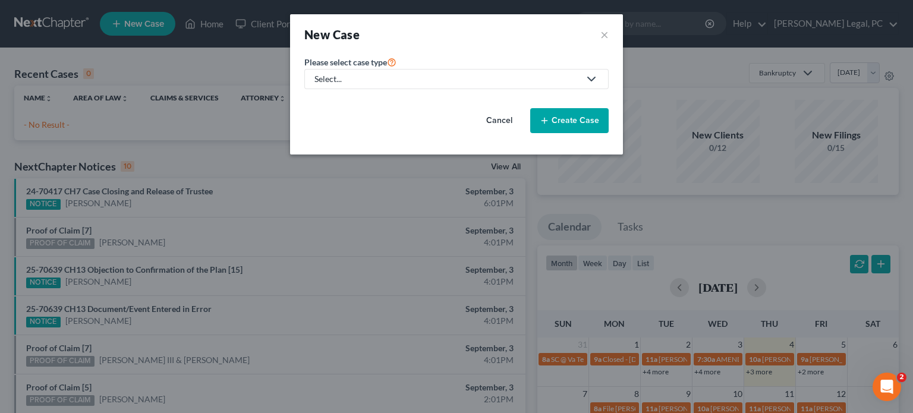
click at [347, 82] on div "Select..." at bounding box center [446, 79] width 265 height 12
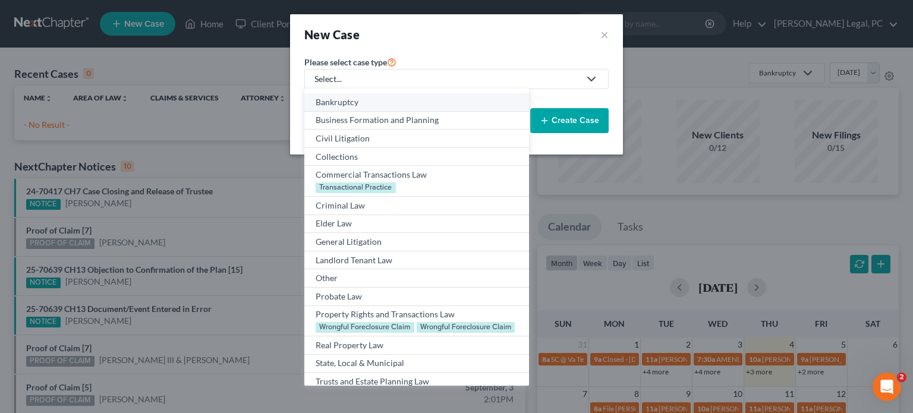
click at [341, 102] on div "Bankruptcy" at bounding box center [417, 102] width 202 height 12
select select "84"
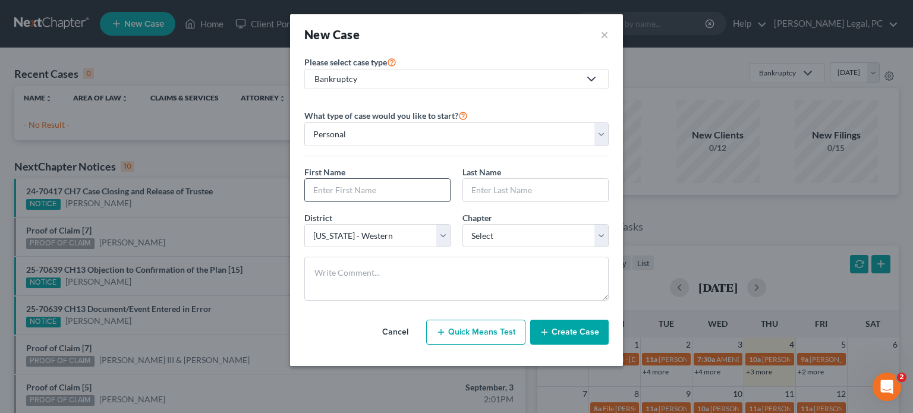
click at [324, 192] on input "text" at bounding box center [377, 190] width 145 height 23
type input "[PERSON_NAME]"
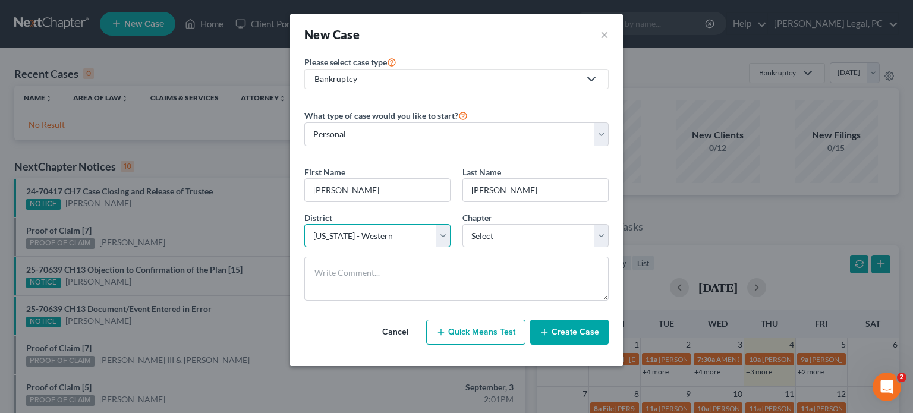
click at [442, 238] on select "Select [US_STATE] - [GEOGRAPHIC_DATA] [US_STATE] - [GEOGRAPHIC_DATA][US_STATE] …" at bounding box center [377, 236] width 146 height 24
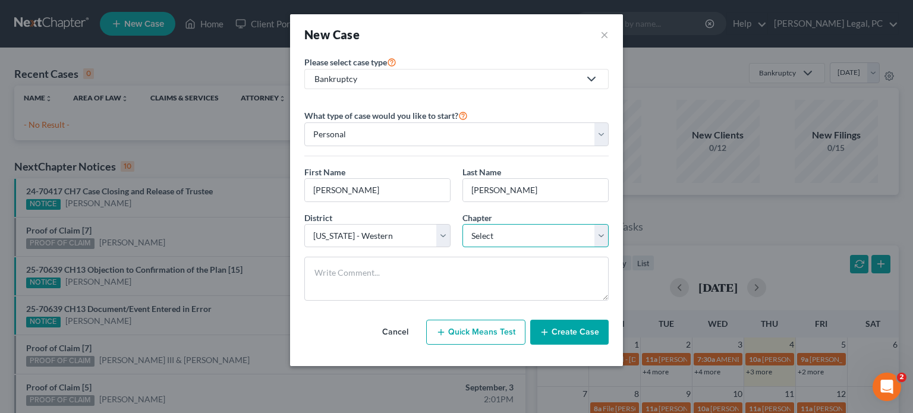
click at [602, 235] on select "Select 7 11 12 13" at bounding box center [536, 236] width 146 height 24
select select "0"
click at [463, 224] on select "Select 7 11 12 13" at bounding box center [536, 236] width 146 height 24
click at [563, 328] on button "Create Case" at bounding box center [569, 332] width 78 height 25
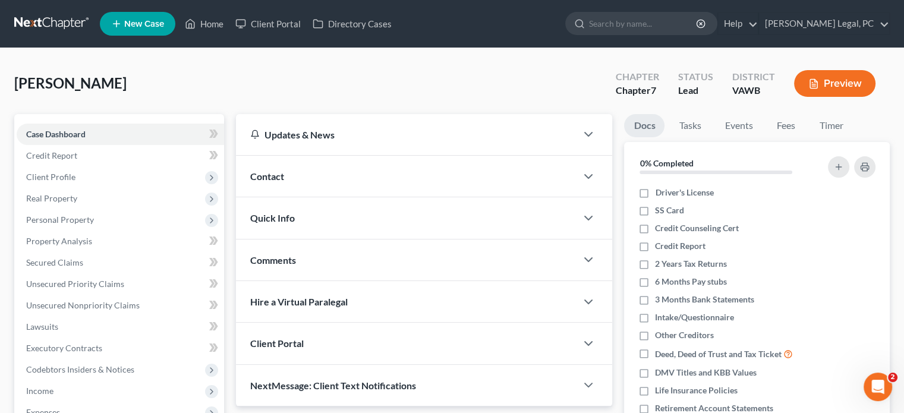
click at [278, 181] on div "Contact" at bounding box center [406, 176] width 341 height 41
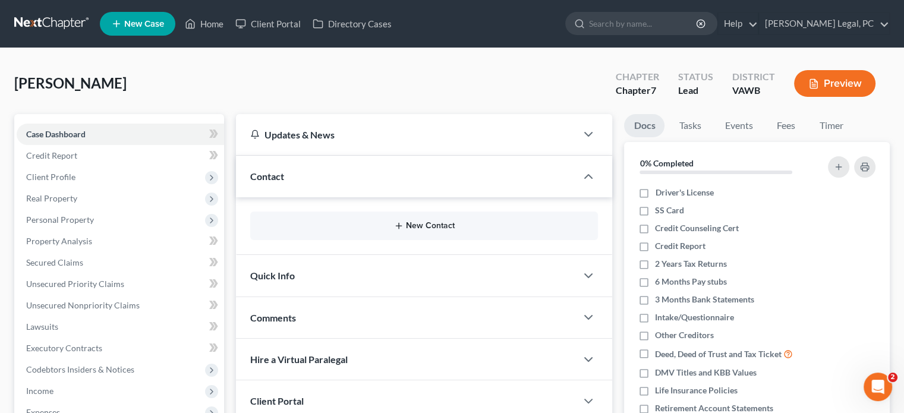
click at [451, 226] on button "New Contact" at bounding box center [424, 226] width 329 height 10
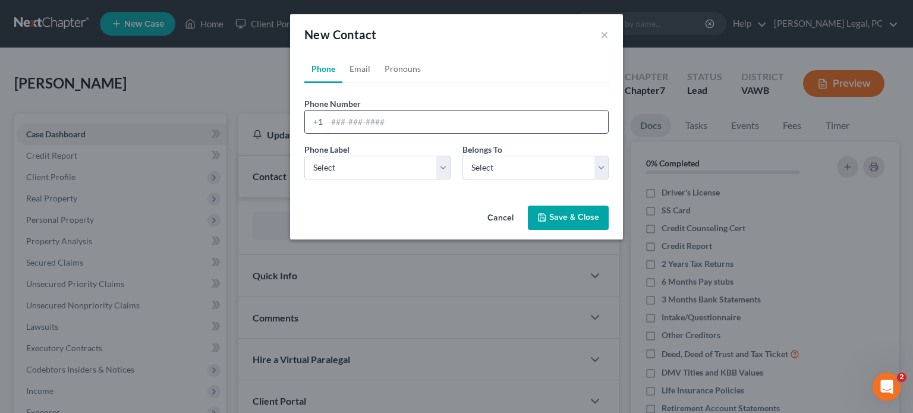
click at [344, 127] on input "tel" at bounding box center [467, 122] width 281 height 23
type input "[PHONE_NUMBER]"
click at [442, 171] on select "Select Mobile Home Work Other" at bounding box center [377, 168] width 146 height 24
select select "0"
click at [304, 156] on select "Select Mobile Home Work Other" at bounding box center [377, 168] width 146 height 24
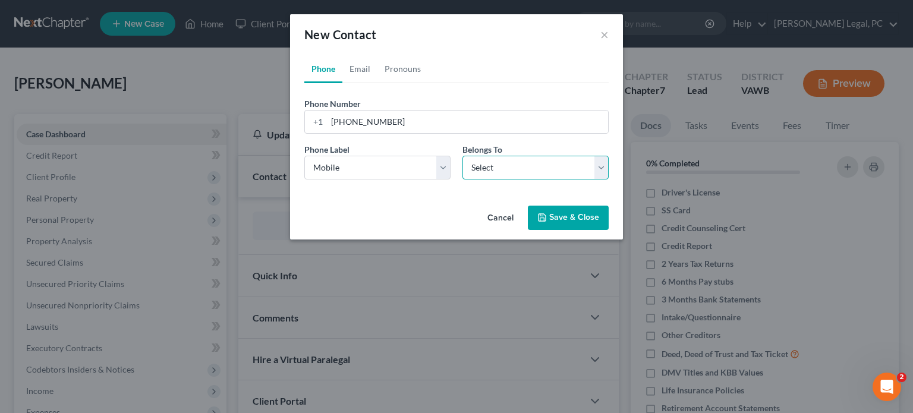
click at [602, 174] on select "Select Client Other" at bounding box center [536, 168] width 146 height 24
select select "0"
click at [463, 156] on select "Select Client Other" at bounding box center [536, 168] width 146 height 24
select select "0"
click at [359, 69] on link "Email" at bounding box center [359, 69] width 35 height 29
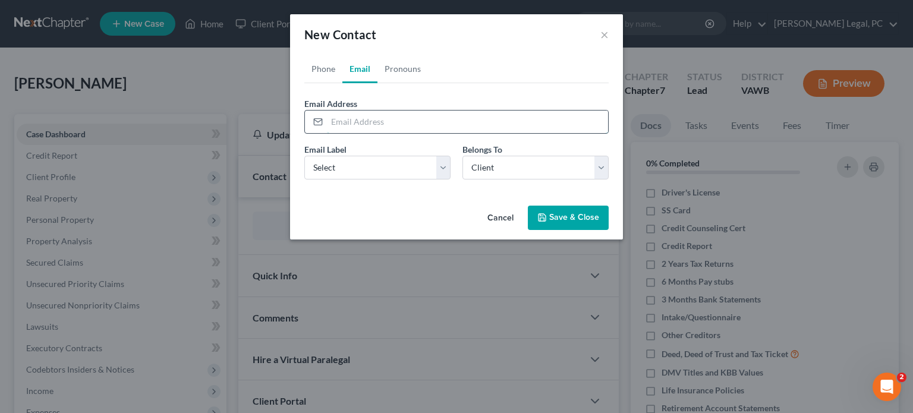
click at [347, 117] on input "email" at bounding box center [467, 122] width 281 height 23
type input "[EMAIL_ADDRESS][DOMAIN_NAME]"
click at [435, 171] on select "Select Home Work Other" at bounding box center [377, 168] width 146 height 24
click at [304, 156] on select "Select Home Work Other" at bounding box center [377, 168] width 146 height 24
click at [446, 165] on select "Select Home Work Other" at bounding box center [377, 168] width 146 height 24
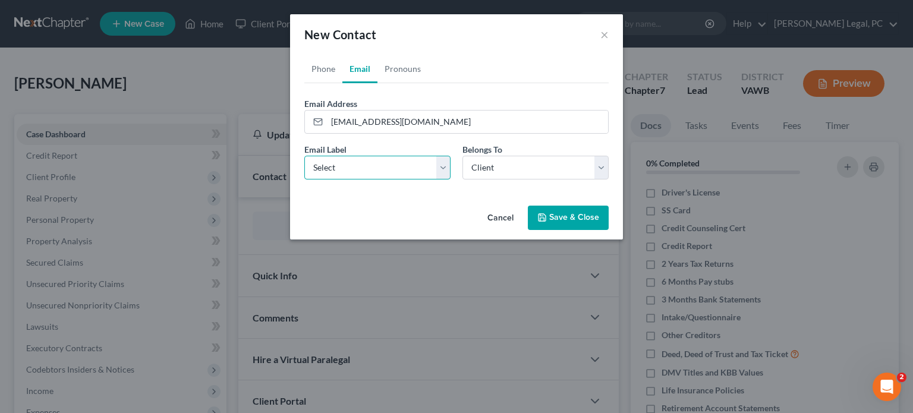
select select "0"
click at [304, 156] on select "Select Home Work Other" at bounding box center [377, 168] width 146 height 24
click at [479, 168] on select "Select Client Other" at bounding box center [536, 168] width 146 height 24
click at [463, 156] on select "Select Client Other" at bounding box center [536, 168] width 146 height 24
click at [550, 217] on button "Save & Close" at bounding box center [568, 218] width 81 height 25
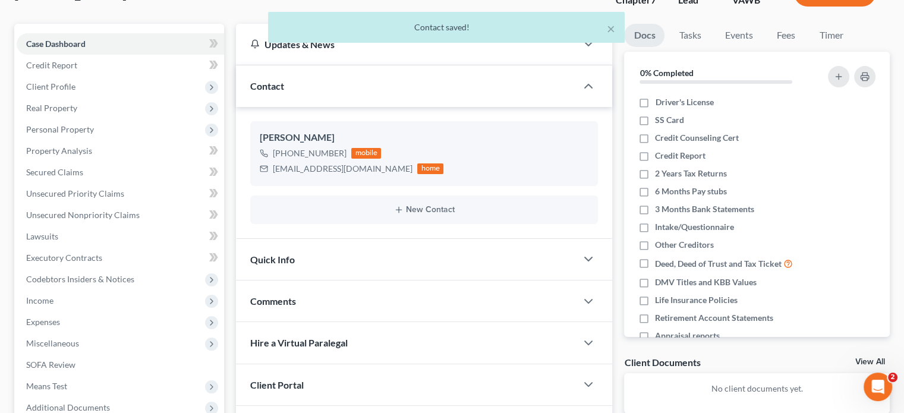
scroll to position [119, 0]
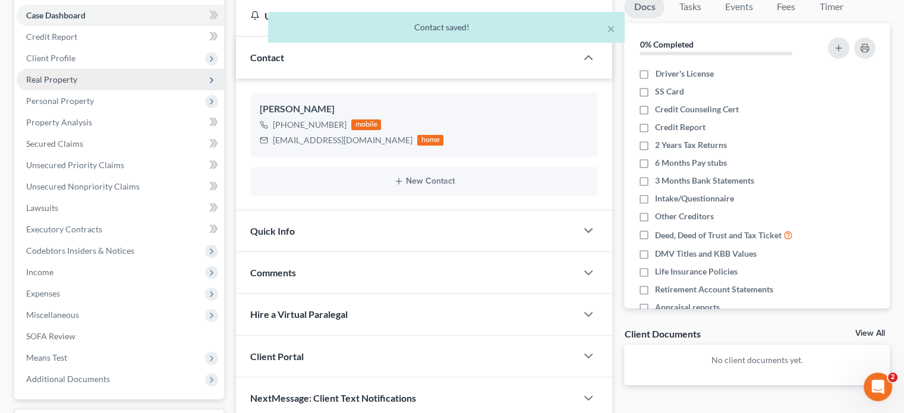
click at [64, 84] on span "Real Property" at bounding box center [120, 79] width 207 height 21
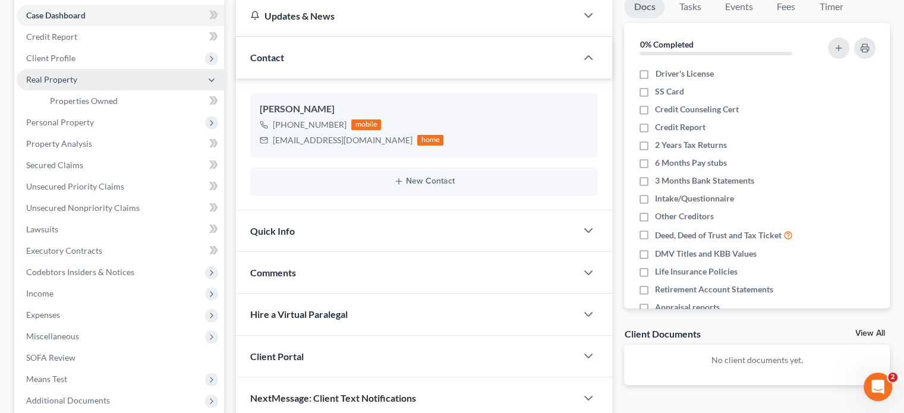
click at [61, 85] on span "Real Property" at bounding box center [120, 79] width 207 height 21
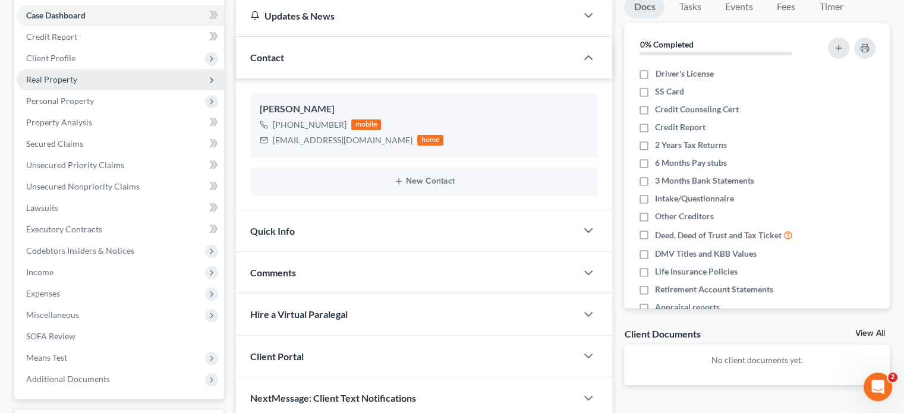
click at [61, 85] on span "Real Property" at bounding box center [120, 79] width 207 height 21
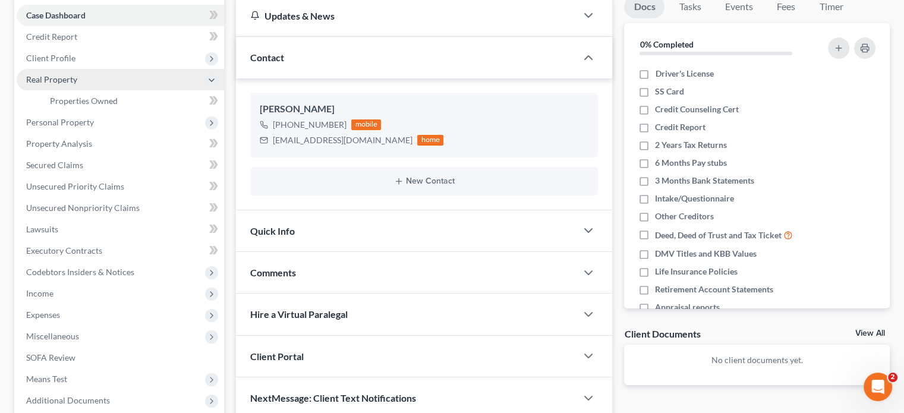
click at [70, 75] on span "Real Property" at bounding box center [51, 79] width 51 height 10
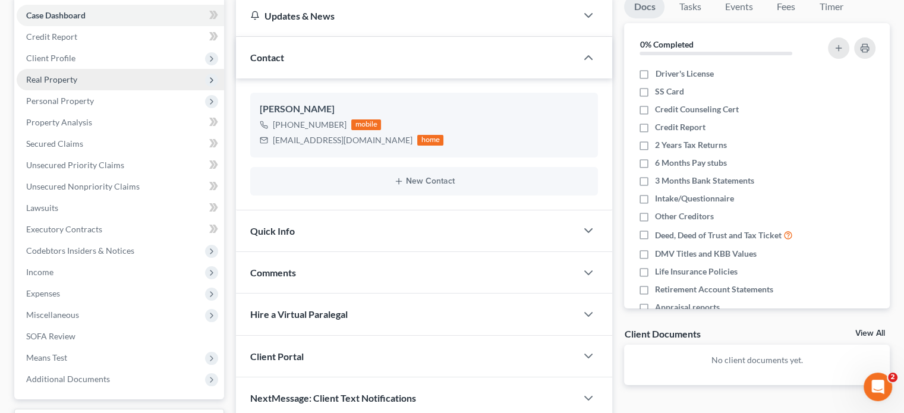
click at [39, 80] on span "Real Property" at bounding box center [51, 79] width 51 height 10
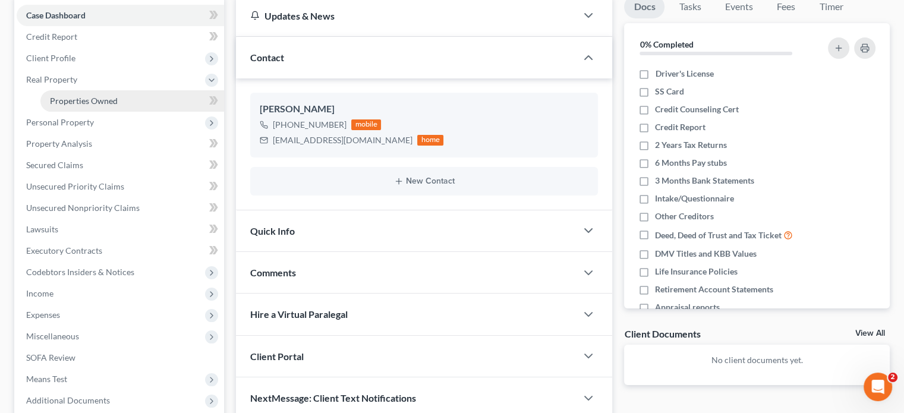
click at [65, 102] on span "Properties Owned" at bounding box center [84, 101] width 68 height 10
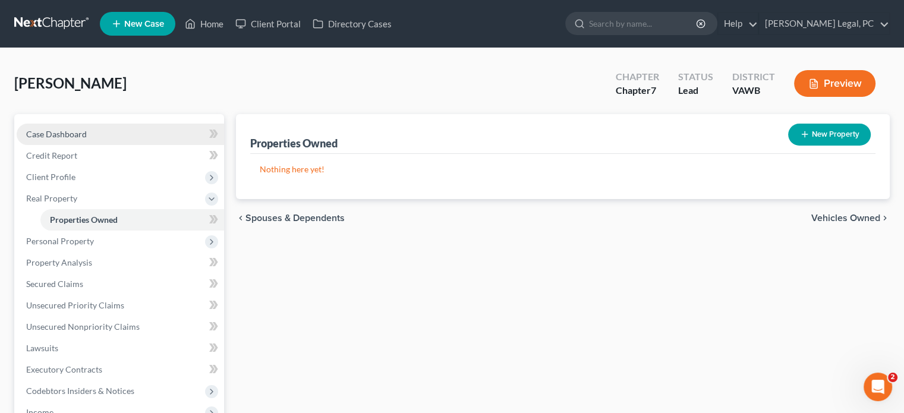
click at [68, 134] on span "Case Dashboard" at bounding box center [56, 134] width 61 height 10
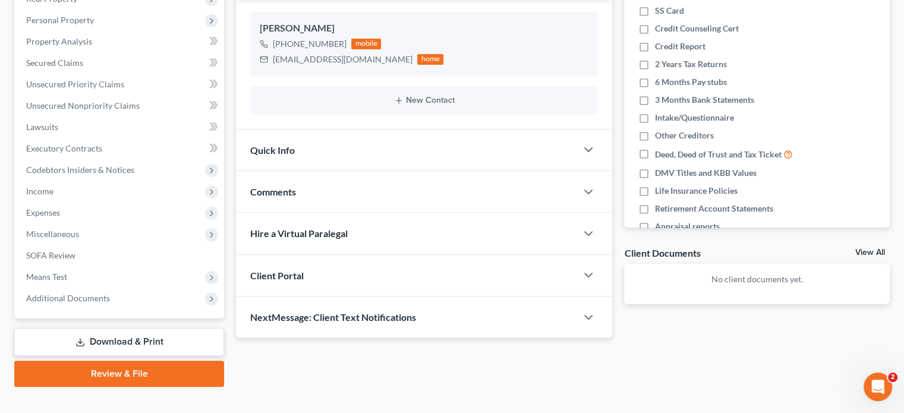
scroll to position [218, 0]
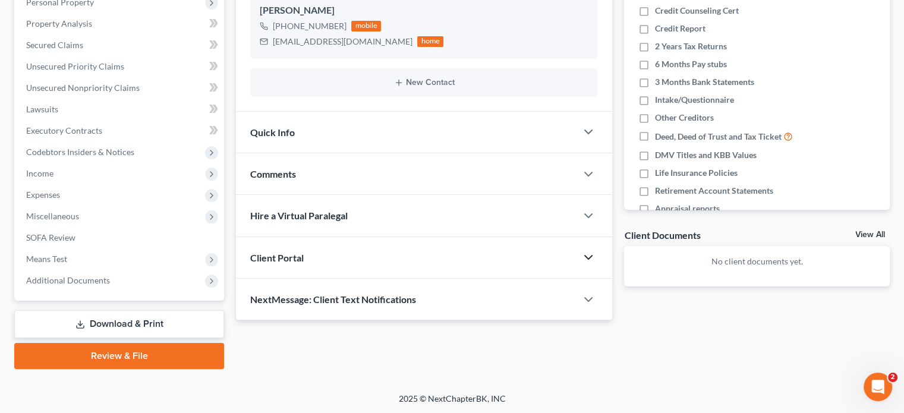
click at [584, 253] on icon "button" at bounding box center [588, 257] width 14 height 14
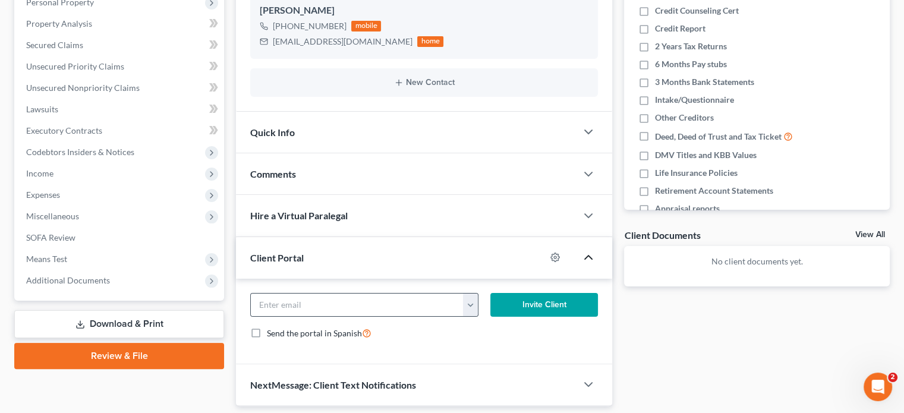
click at [469, 308] on button "button" at bounding box center [470, 305] width 14 height 23
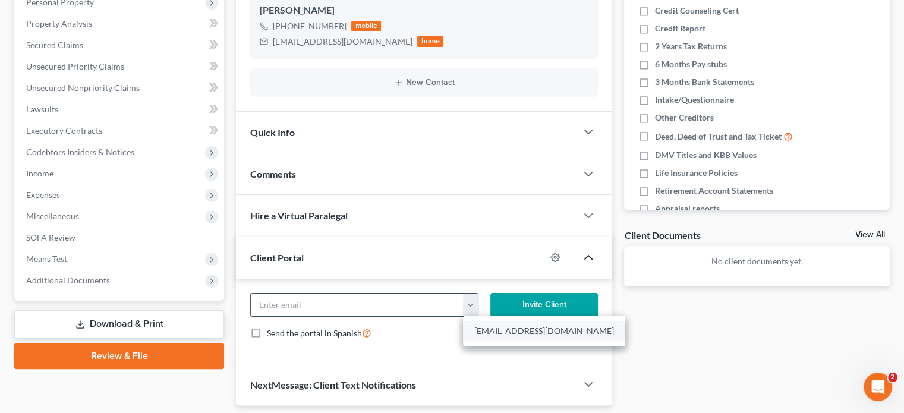
click at [477, 326] on link "[EMAIL_ADDRESS][DOMAIN_NAME]" at bounding box center [544, 331] width 162 height 20
type input "[EMAIL_ADDRESS][DOMAIN_NAME]"
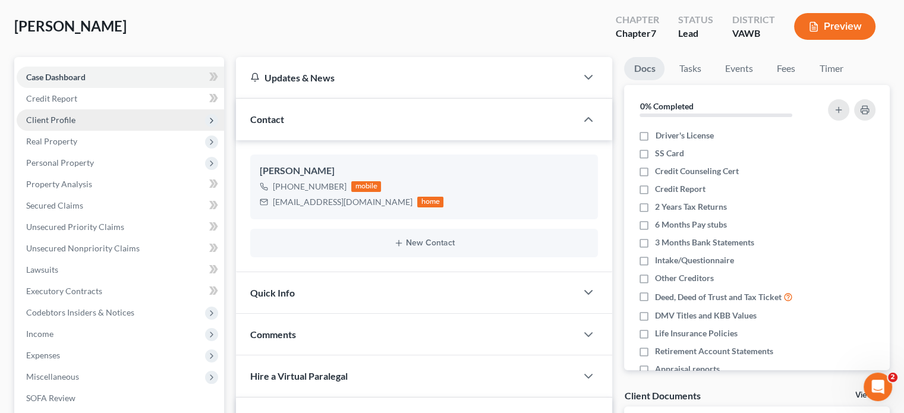
scroll to position [39, 0]
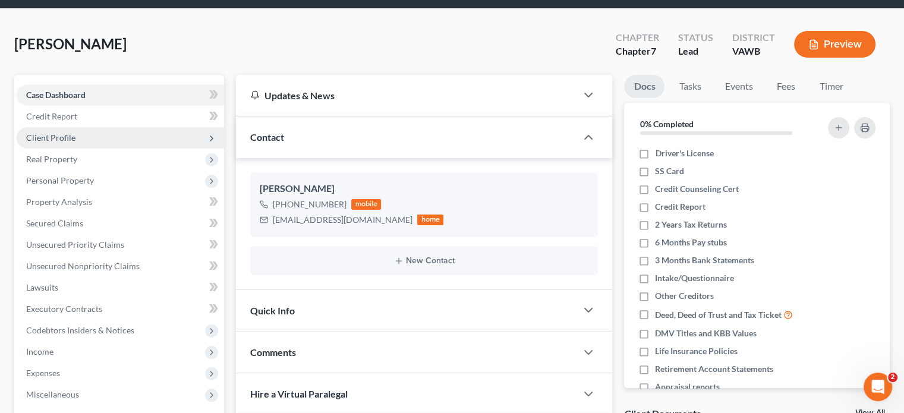
click at [61, 140] on span "Client Profile" at bounding box center [50, 138] width 49 height 10
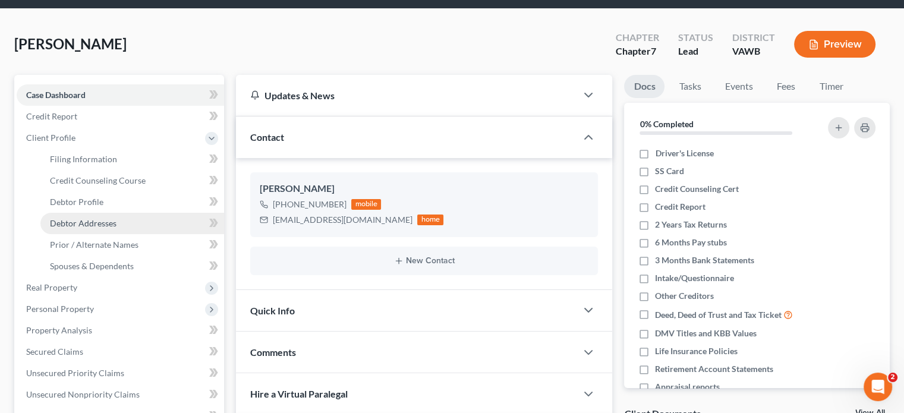
drag, startPoint x: 75, startPoint y: 228, endPoint x: 84, endPoint y: 216, distance: 14.5
click at [76, 227] on span "Debtor Addresses" at bounding box center [83, 223] width 67 height 10
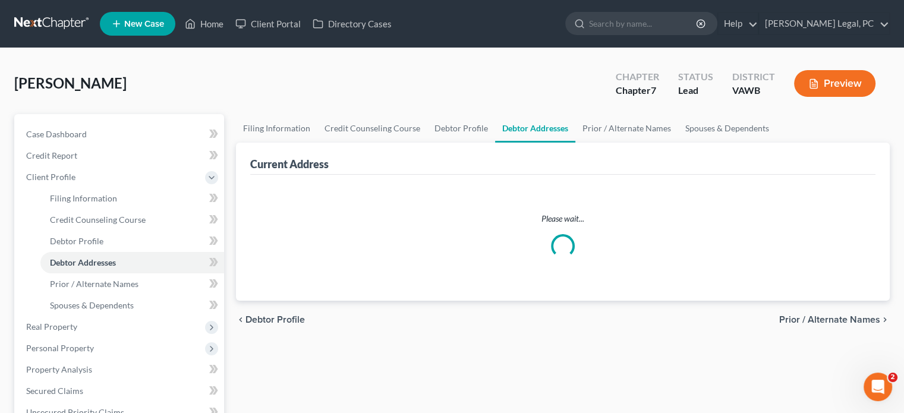
select select "0"
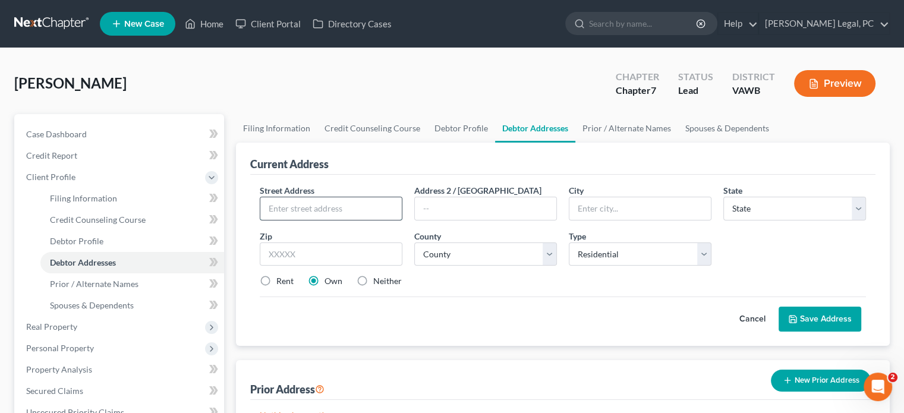
click at [316, 206] on input "text" at bounding box center [330, 208] width 141 height 23
type input "[STREET_ADDRESS][PERSON_NAME]"
type input "[PERSON_NAME]"
select select "48"
type input "24360"
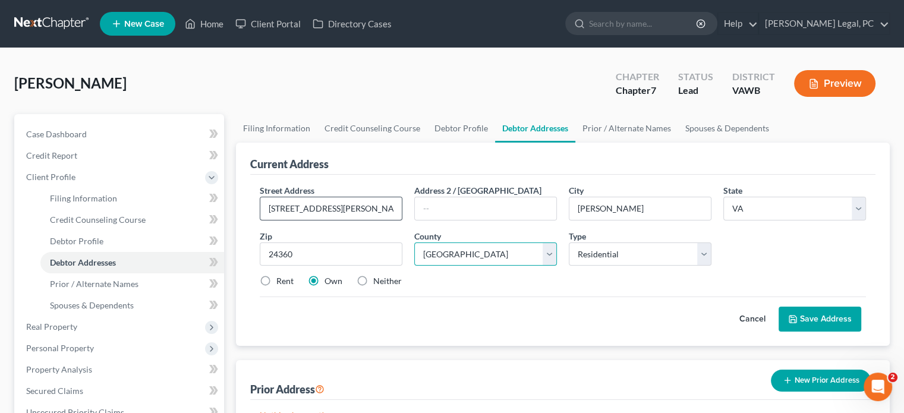
select select "132"
click at [798, 319] on button "Save Address" at bounding box center [820, 319] width 83 height 25
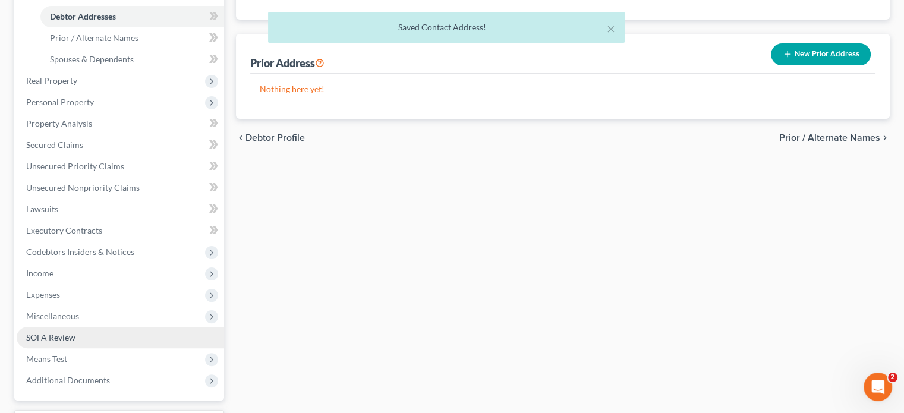
scroll to position [297, 0]
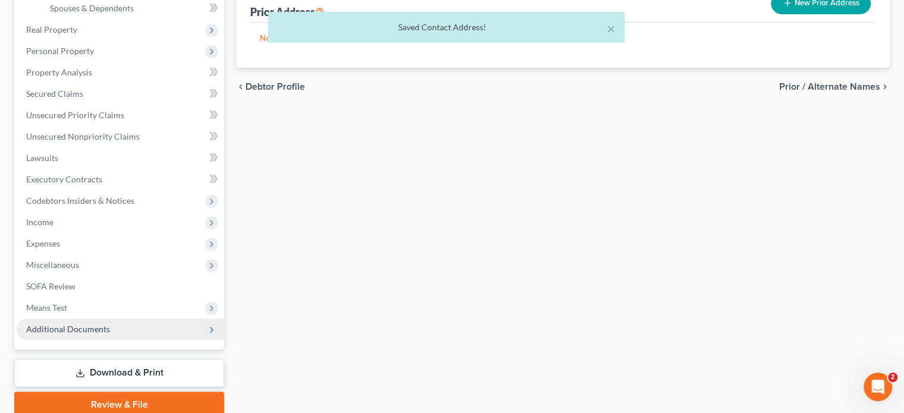
click at [62, 326] on span "Additional Documents" at bounding box center [68, 329] width 84 height 10
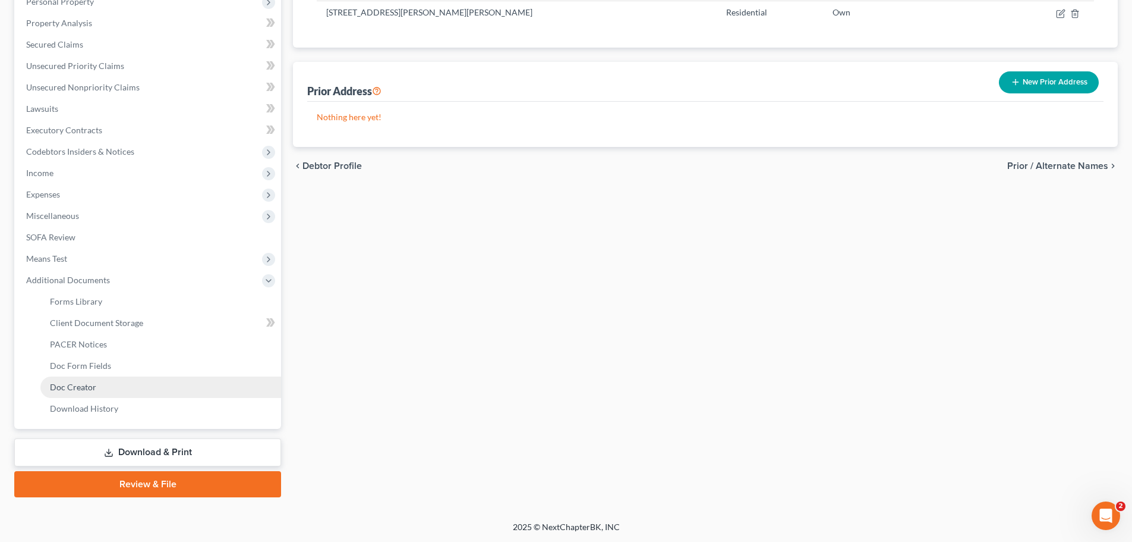
scroll to position [219, 0]
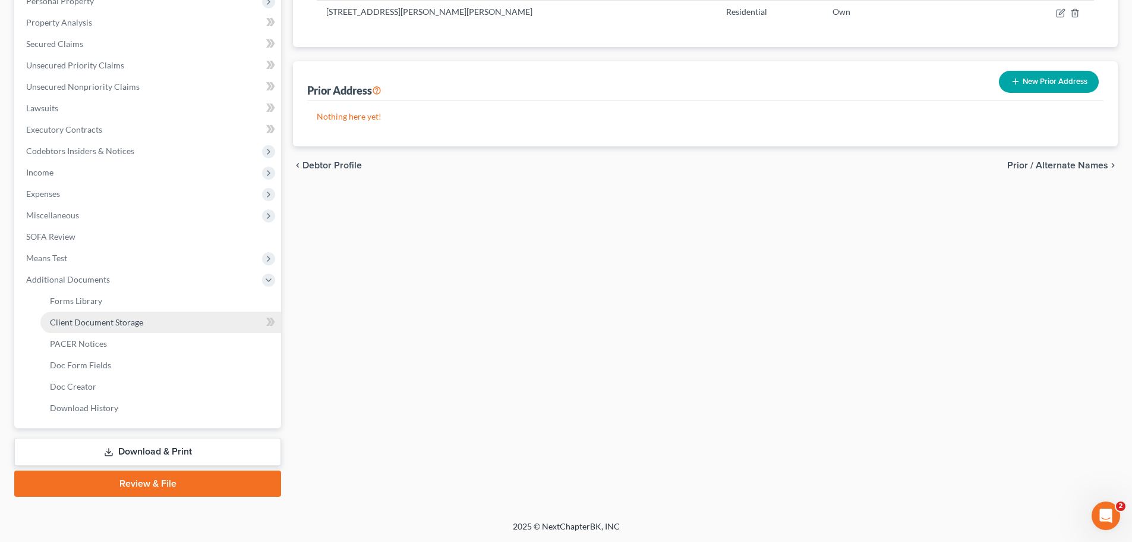
click at [104, 319] on span "Client Document Storage" at bounding box center [96, 322] width 93 height 10
